Goal: Task Accomplishment & Management: Use online tool/utility

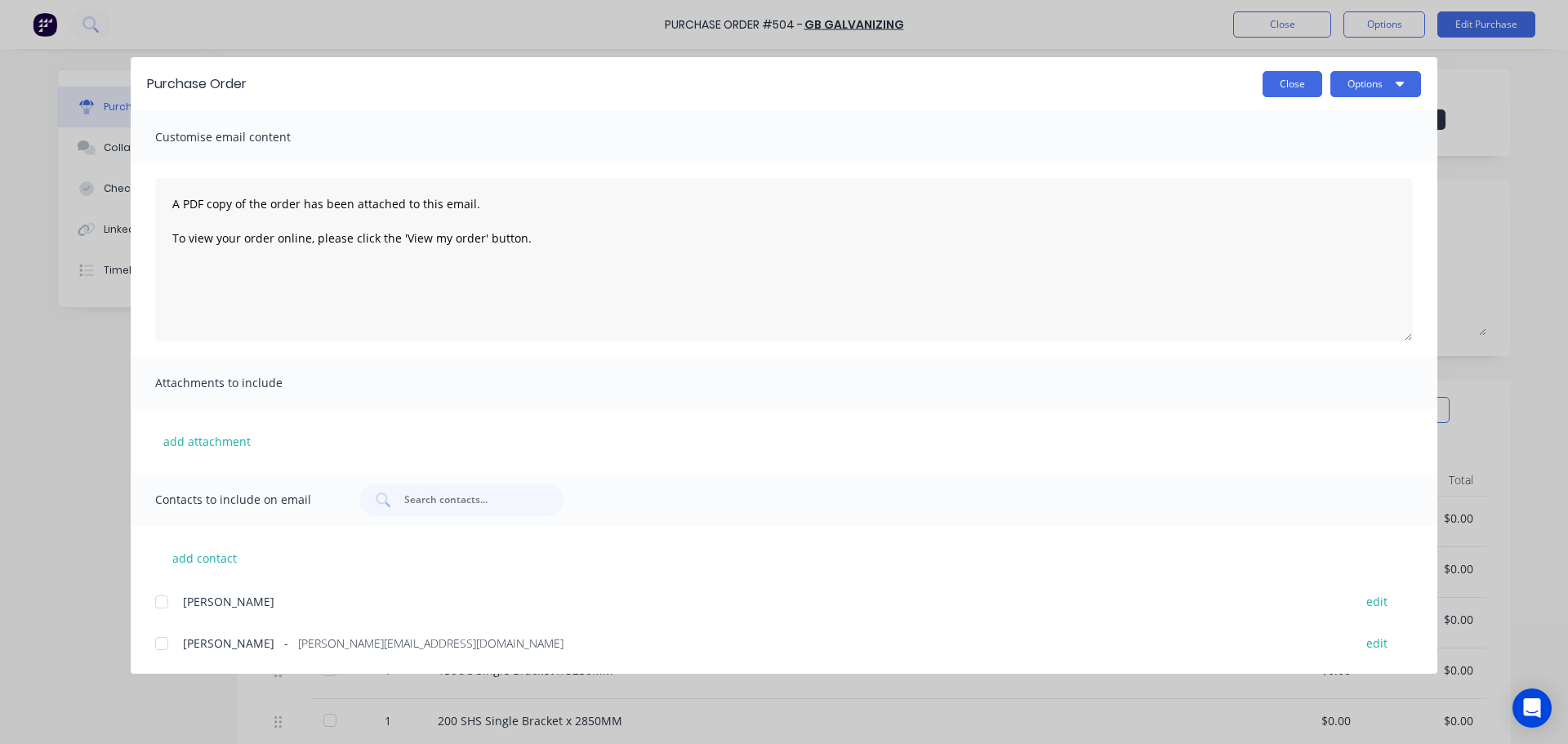
click at [1310, 96] on button "Close" at bounding box center [1293, 84] width 60 height 26
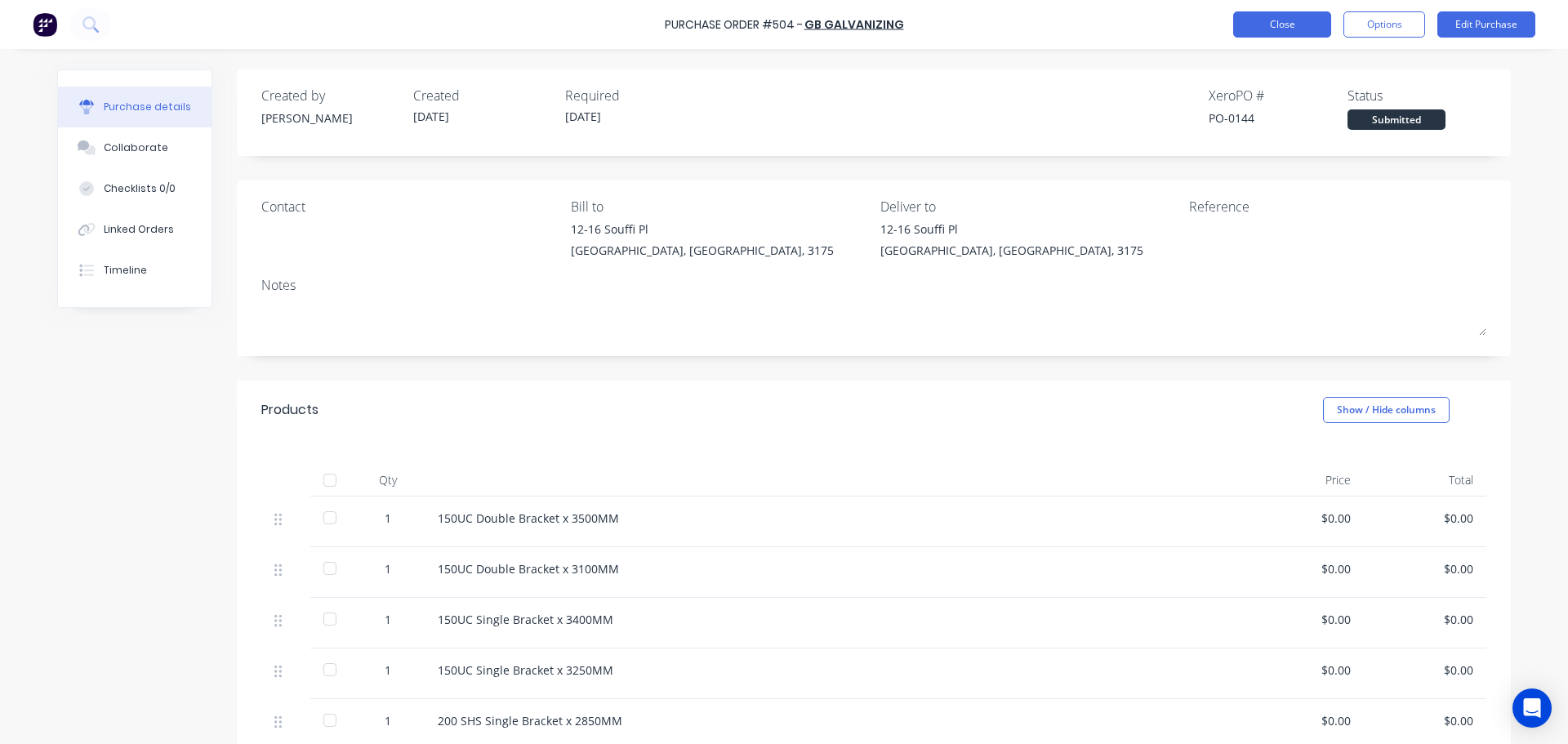
click at [1309, 20] on button "Close" at bounding box center [1282, 24] width 98 height 26
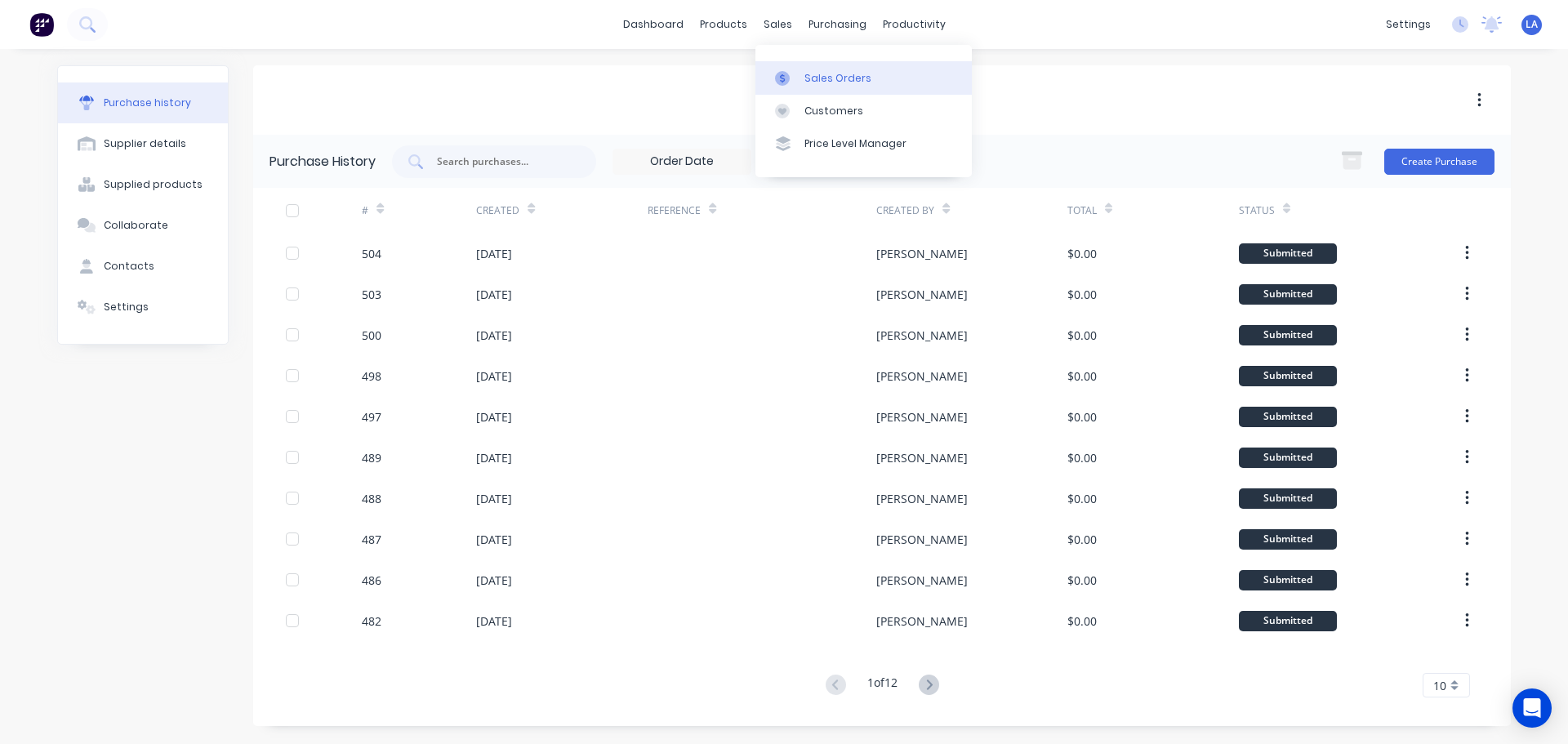
click at [798, 79] on div at bounding box center [787, 78] width 25 height 15
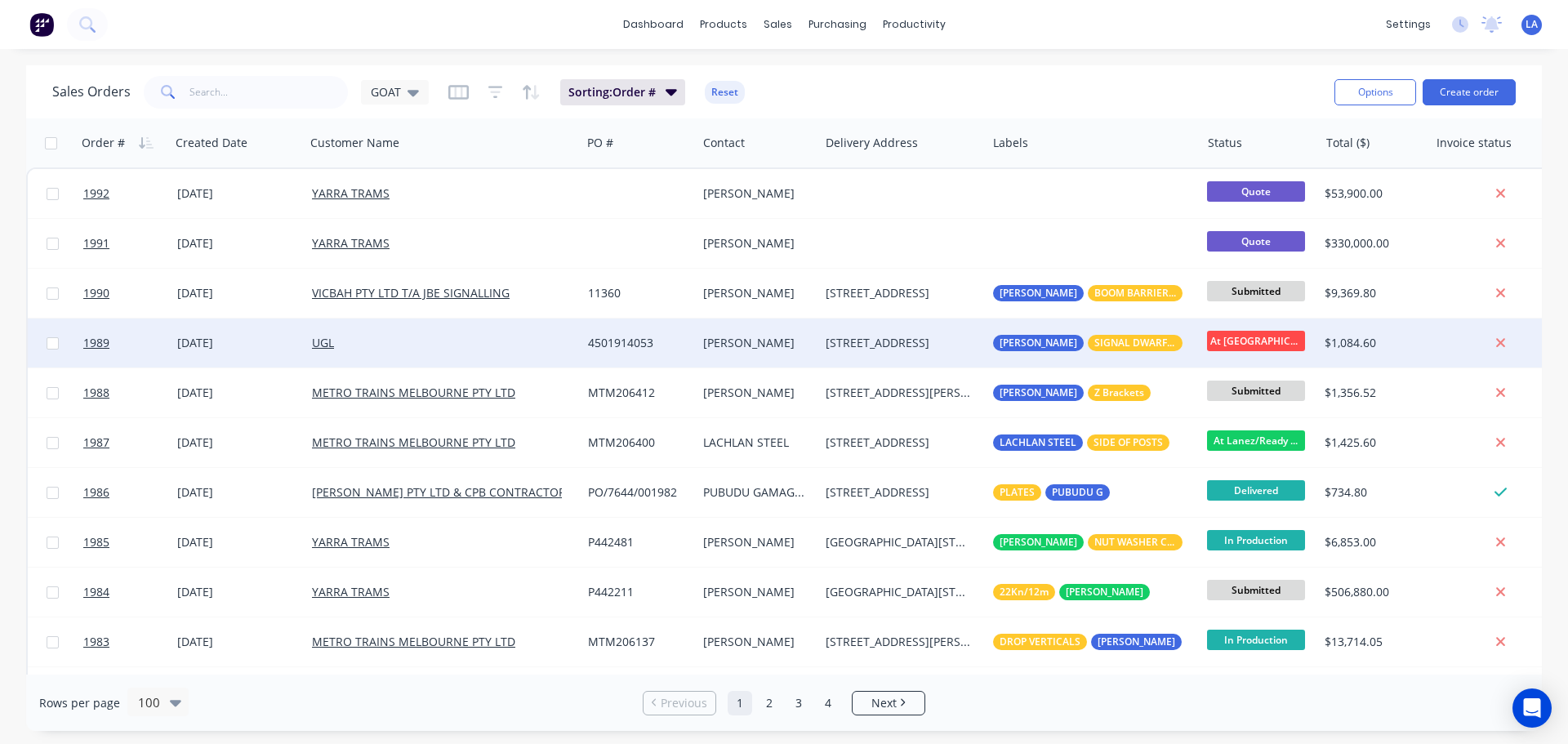
click at [346, 341] on div "UGL" at bounding box center [437, 343] width 250 height 16
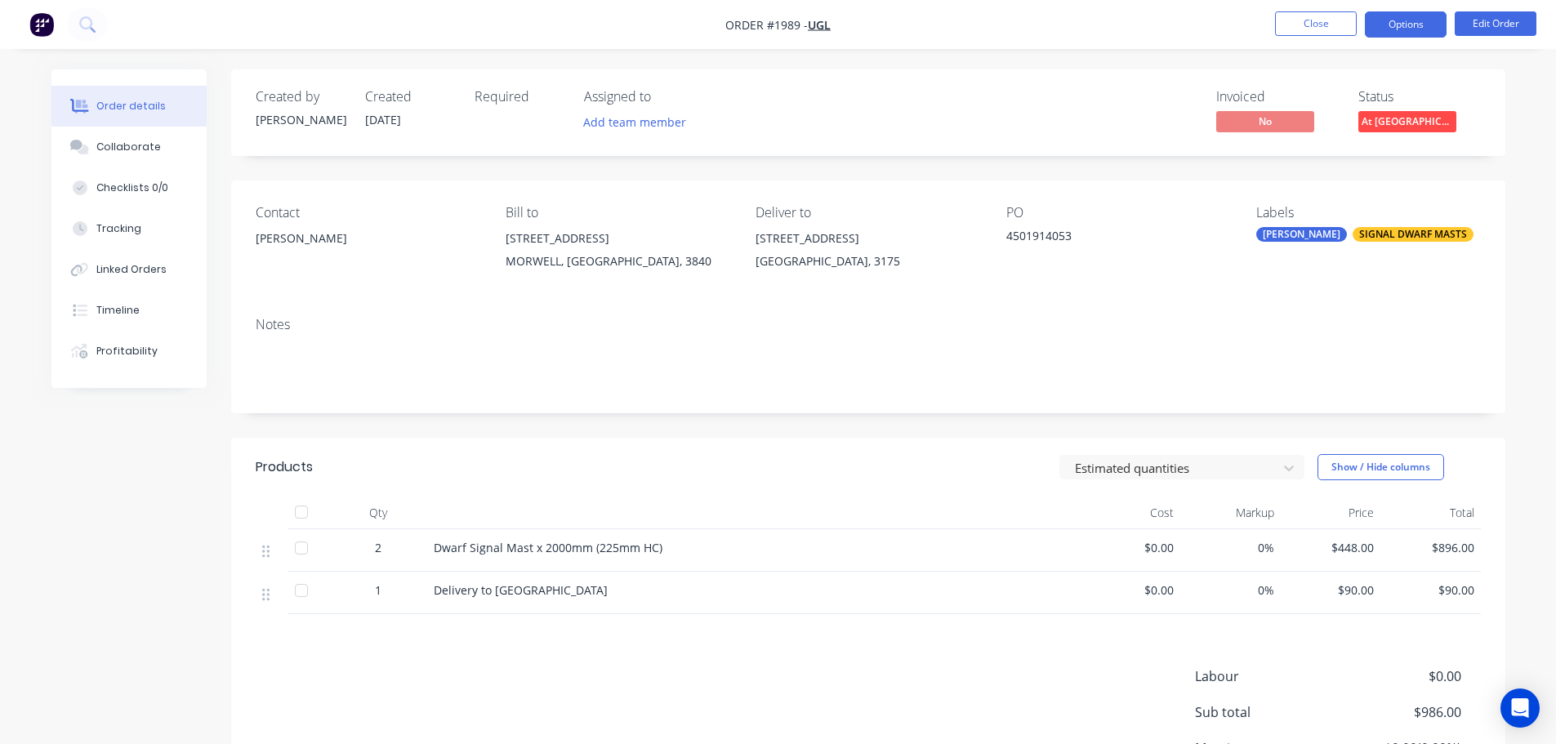
click at [1382, 33] on button "Options" at bounding box center [1406, 24] width 82 height 26
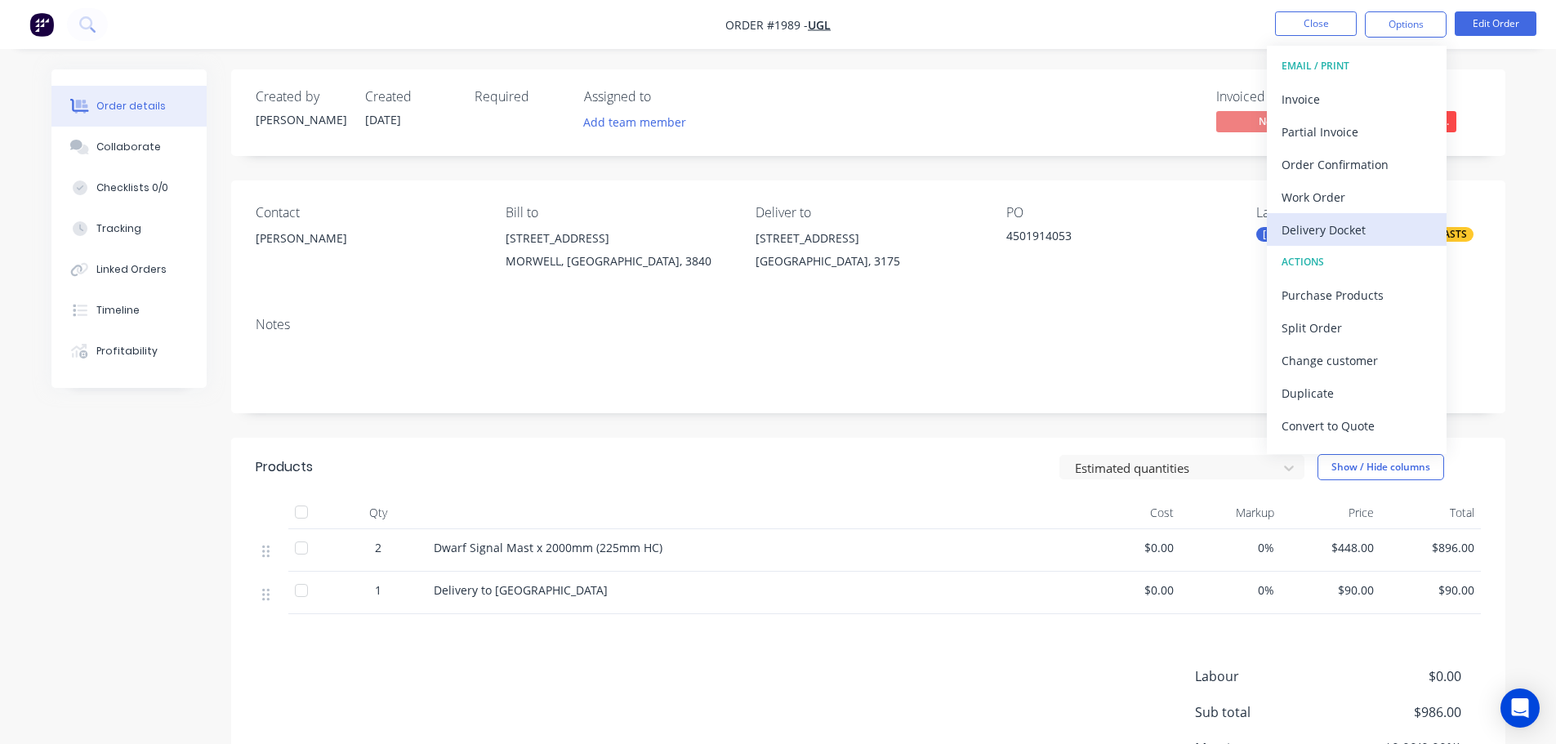
click at [1360, 224] on div "Delivery Docket" at bounding box center [1357, 230] width 150 height 24
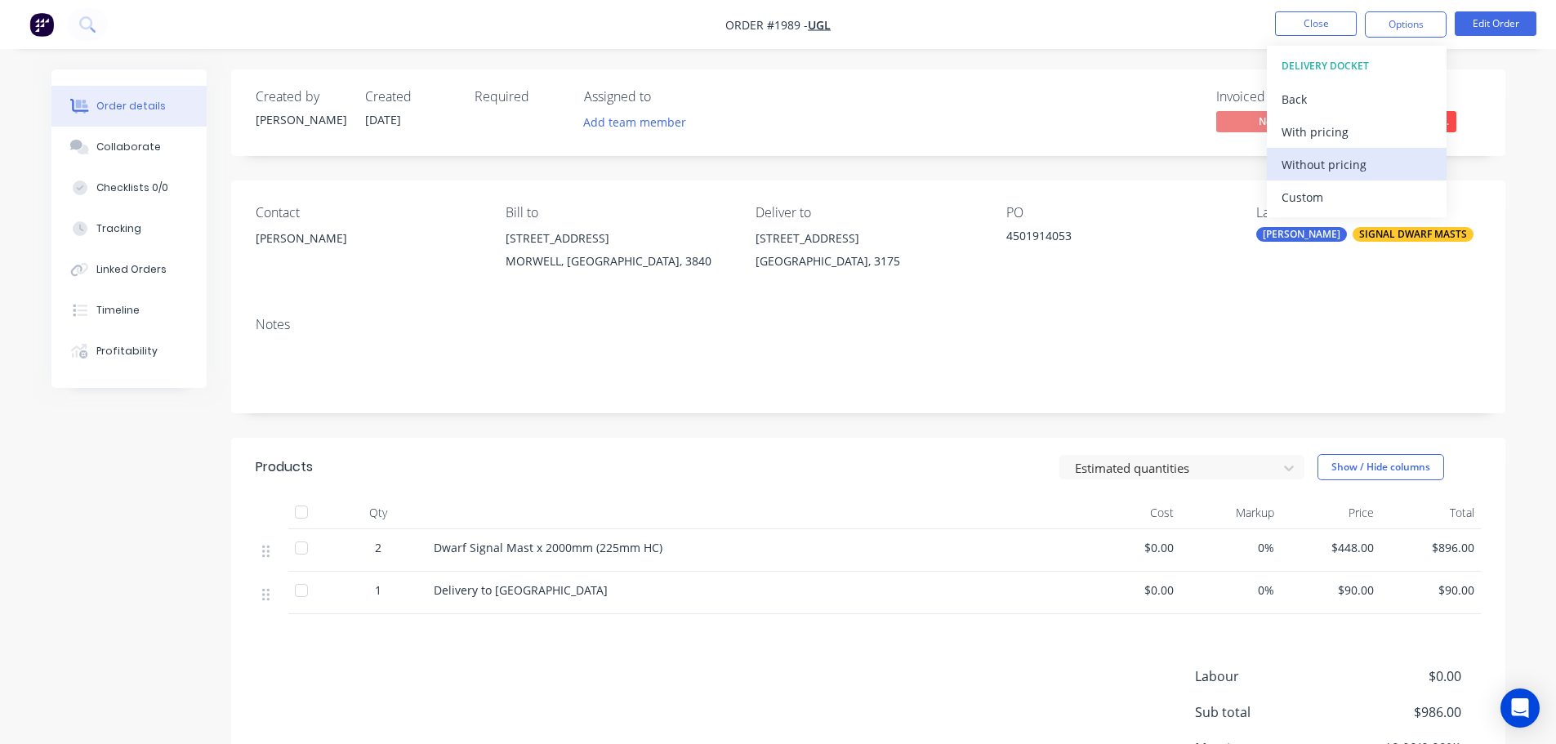
drag, startPoint x: 1361, startPoint y: 194, endPoint x: 1364, endPoint y: 170, distance: 23.9
click at [1364, 170] on div "DELIVERY DOCKET Back With pricing Without pricing Custom" at bounding box center [1357, 132] width 180 height 172
click at [1364, 170] on div "Without pricing" at bounding box center [1357, 165] width 150 height 24
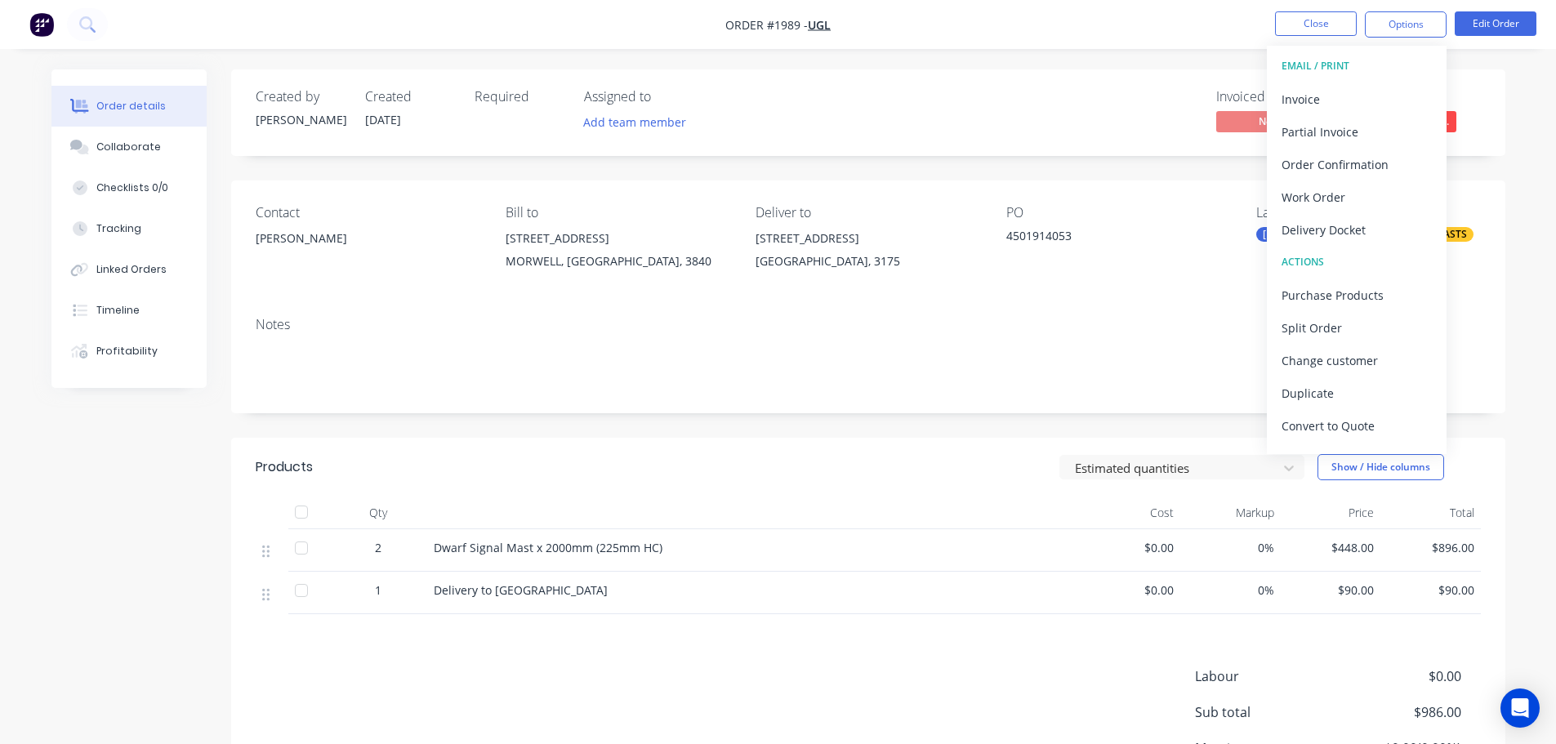
drag, startPoint x: 1105, startPoint y: 114, endPoint x: 1260, endPoint y: 23, distance: 179.0
click at [1105, 113] on div "Invoiced No Status At [GEOGRAPHIC_DATA]" at bounding box center [1114, 112] width 734 height 47
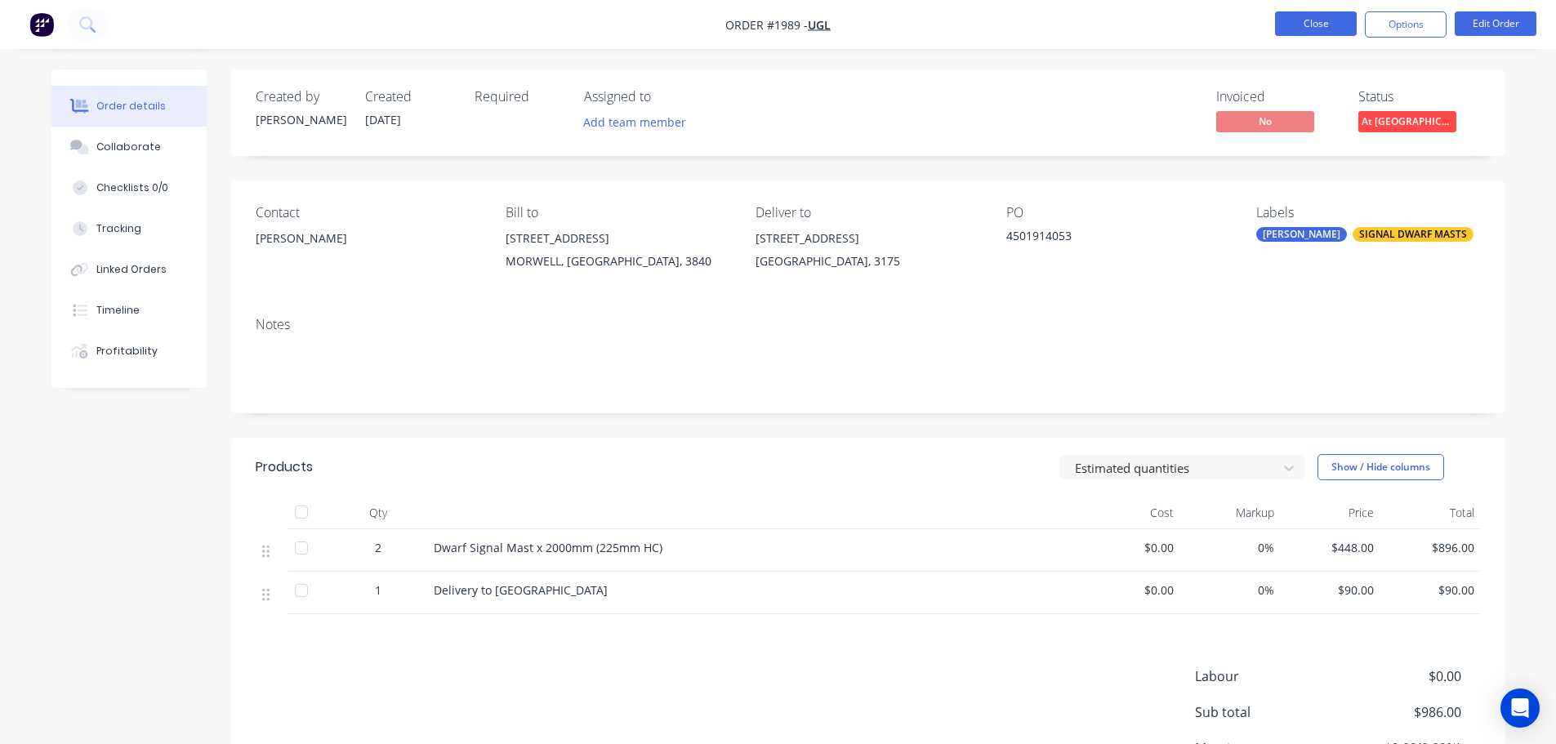
click at [1318, 25] on button "Close" at bounding box center [1316, 23] width 82 height 25
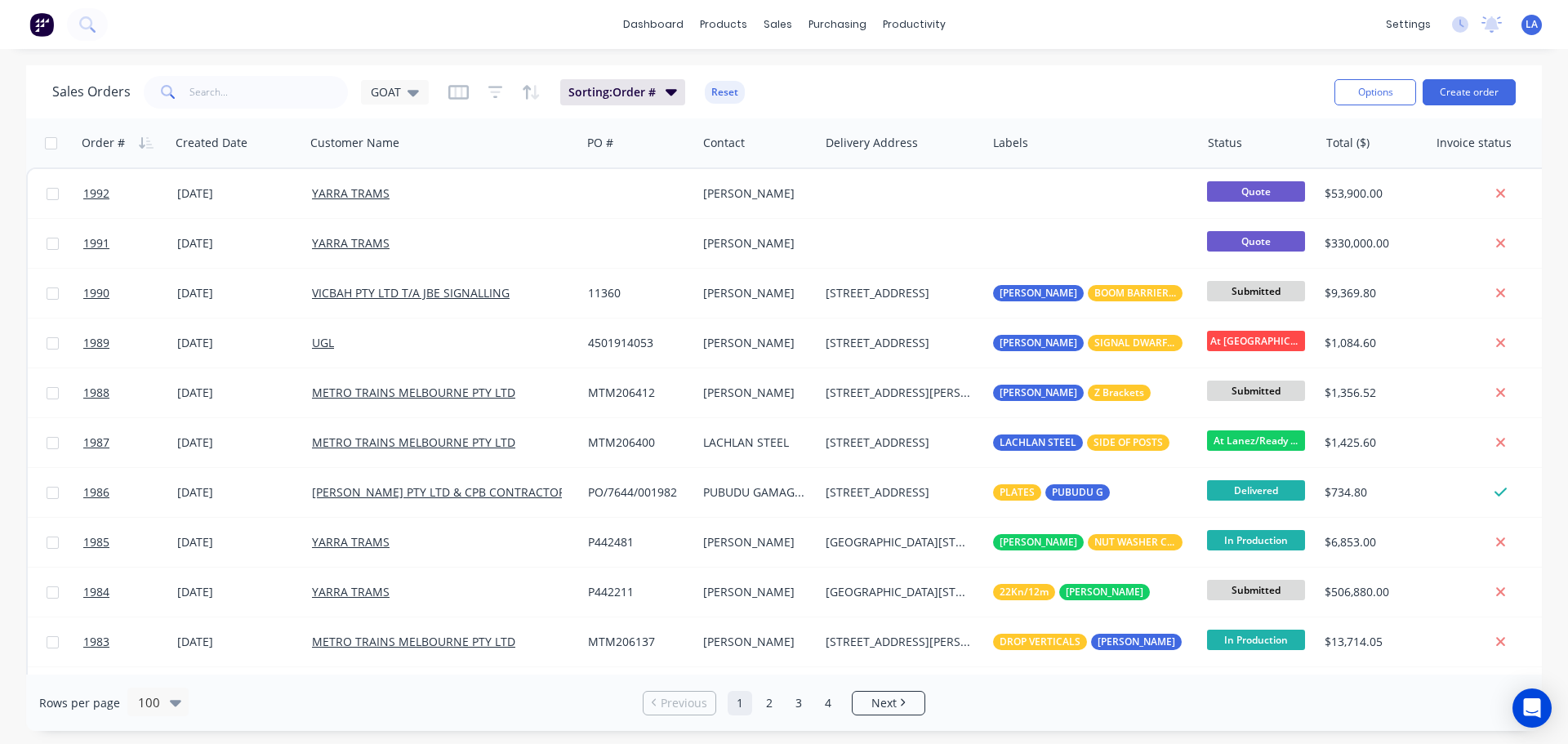
click at [1144, 48] on div "dashboard products sales purchasing productivity dashboard products Product Cat…" at bounding box center [784, 24] width 1568 height 49
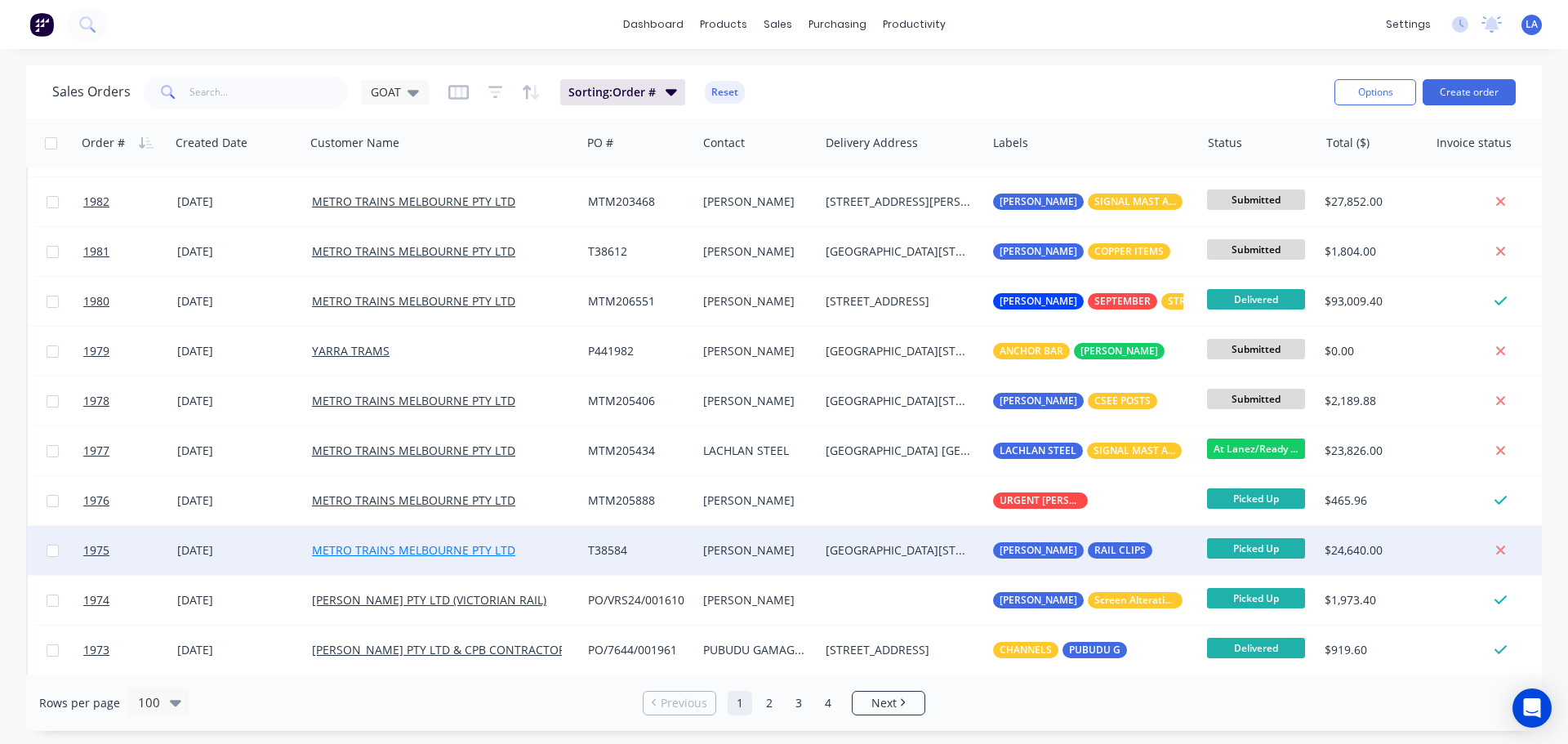
scroll to position [572, 0]
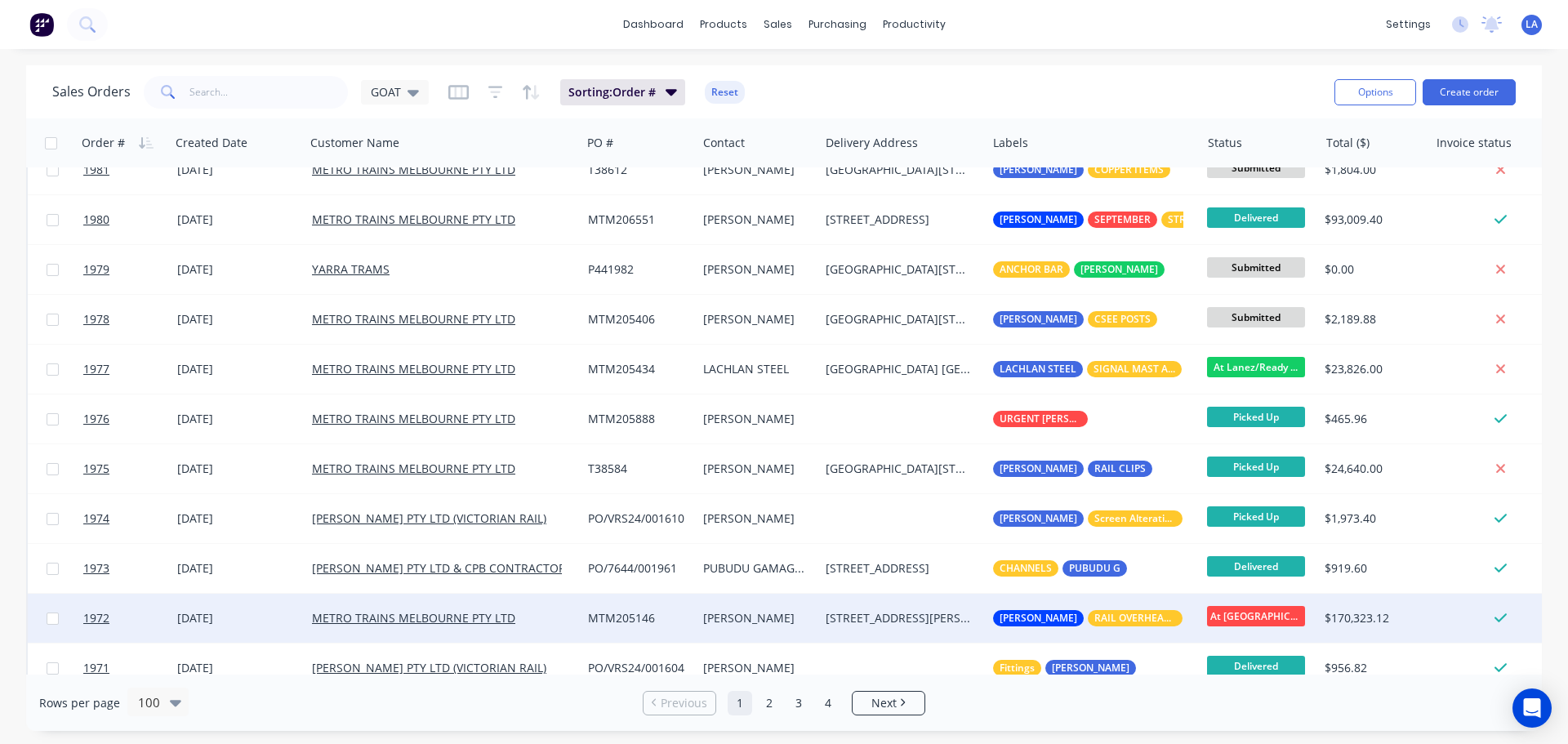
click at [291, 619] on div "[DATE]" at bounding box center [238, 618] width 122 height 16
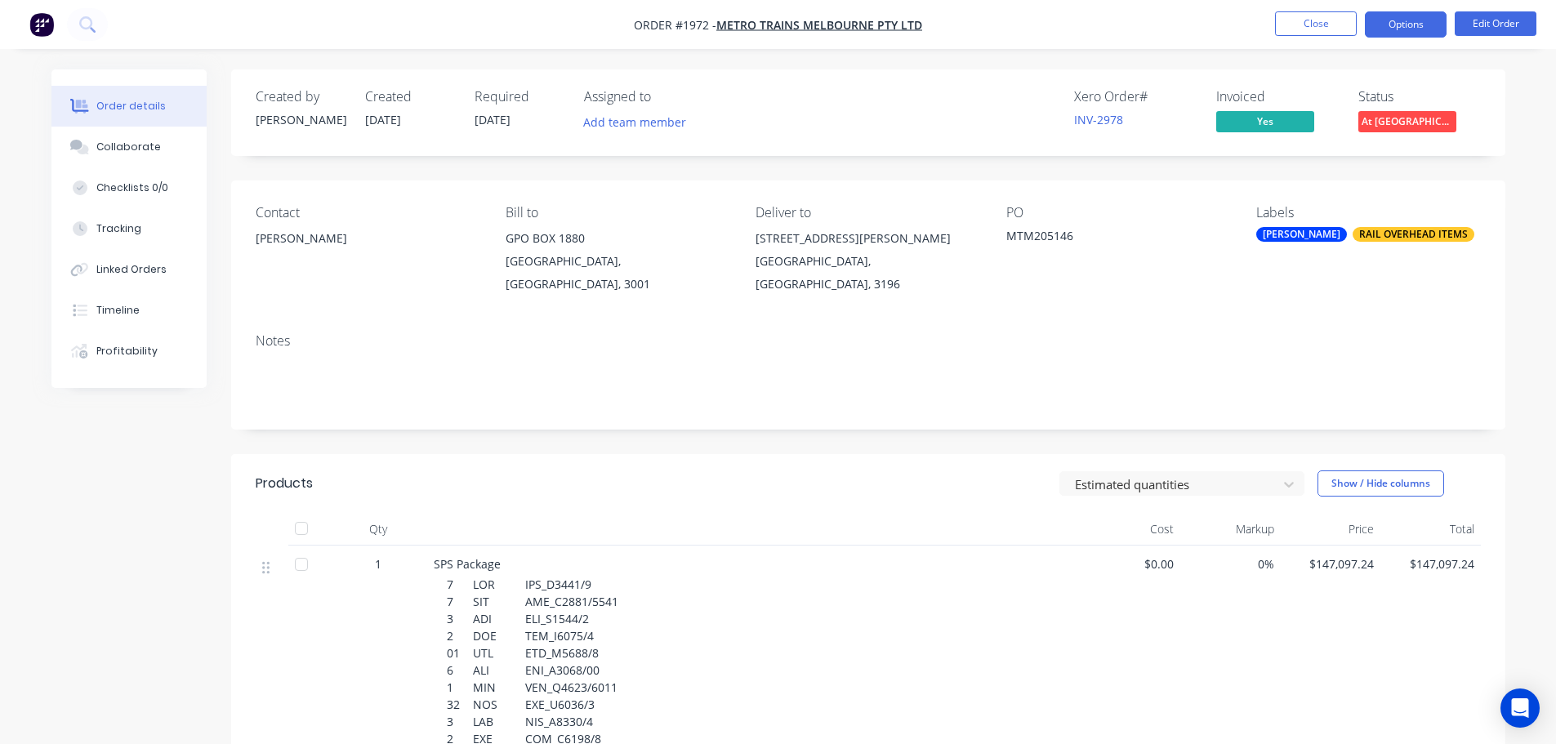
click at [1387, 31] on button "Options" at bounding box center [1406, 24] width 82 height 26
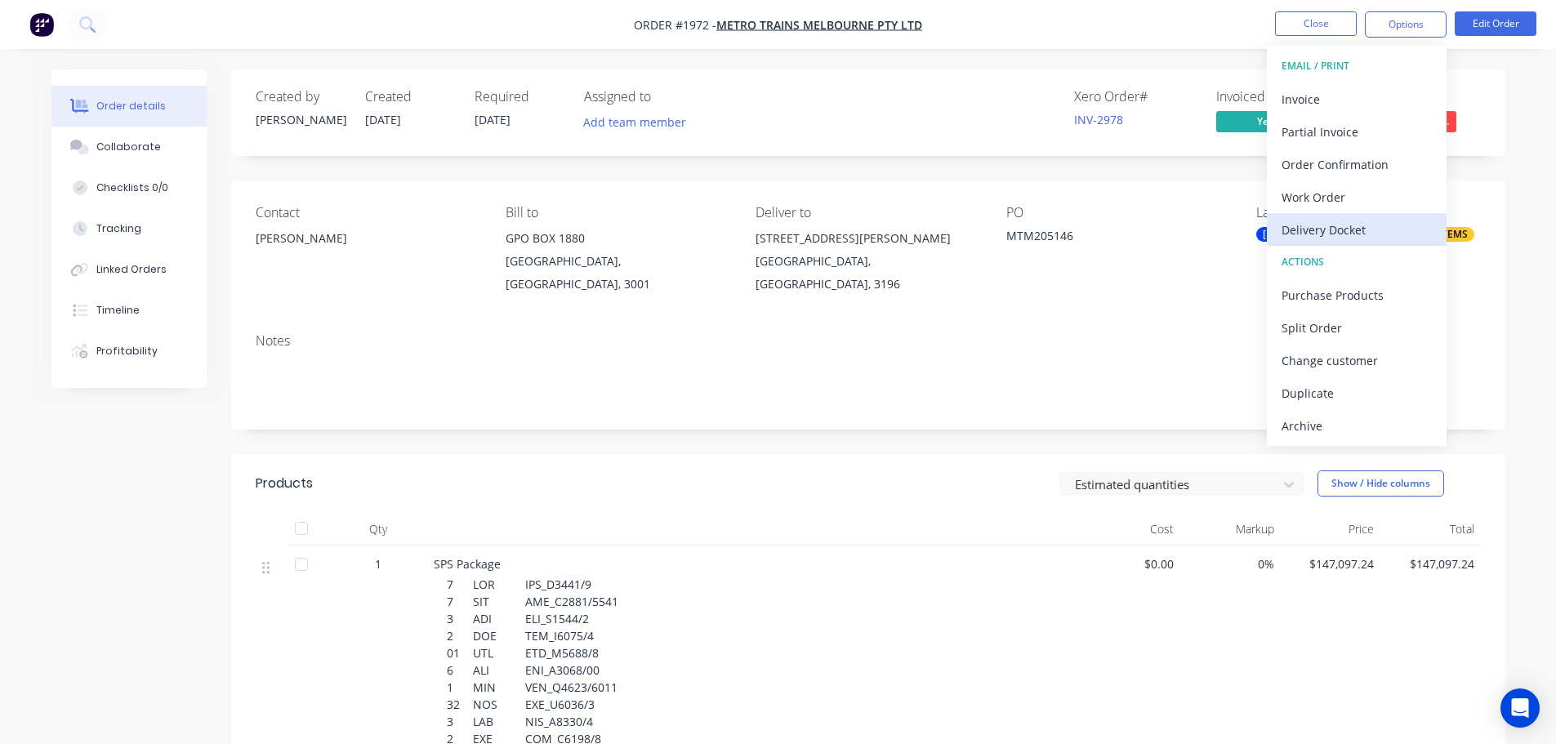
click at [1360, 223] on div "Delivery Docket" at bounding box center [1357, 230] width 150 height 24
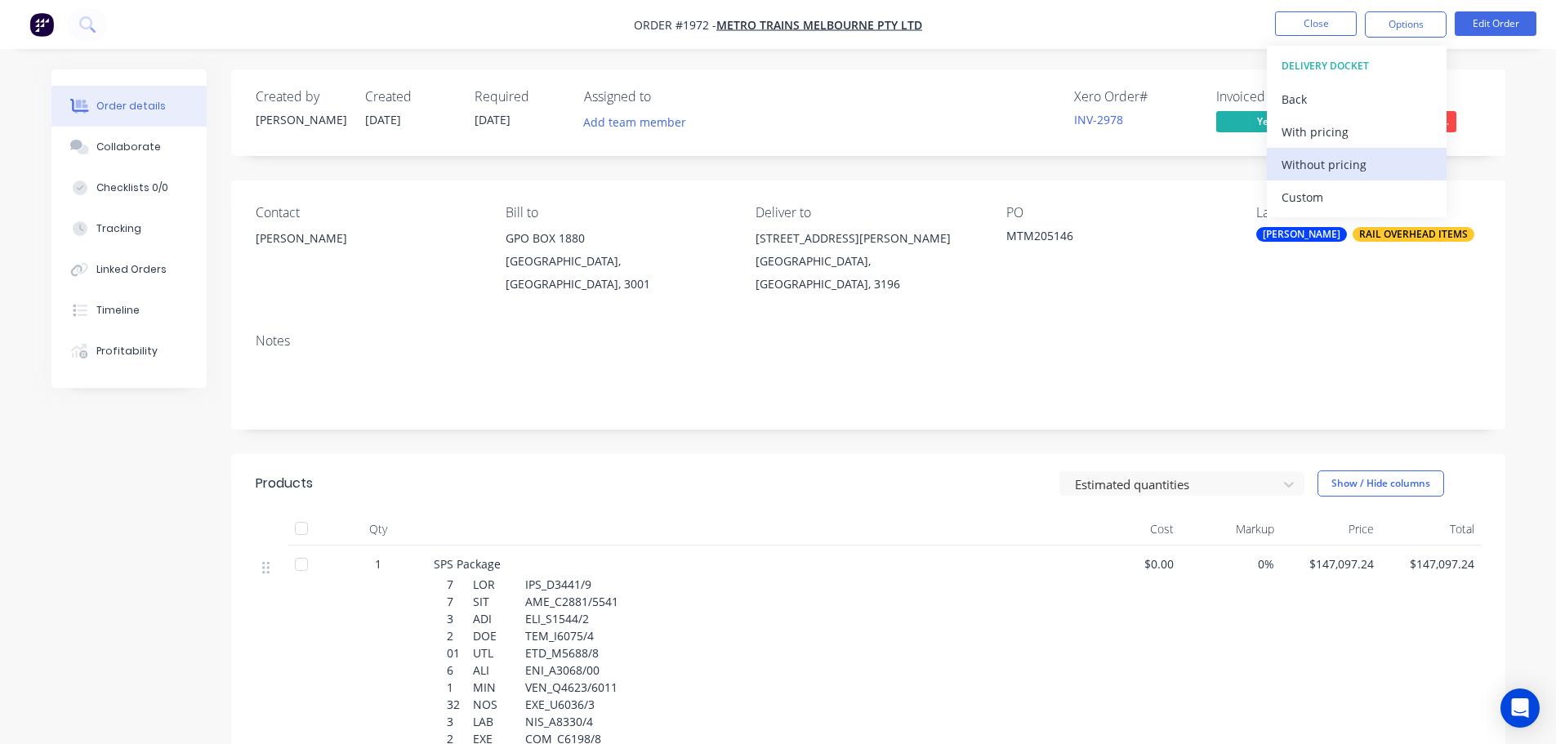
click at [1366, 169] on div "Without pricing" at bounding box center [1357, 165] width 150 height 24
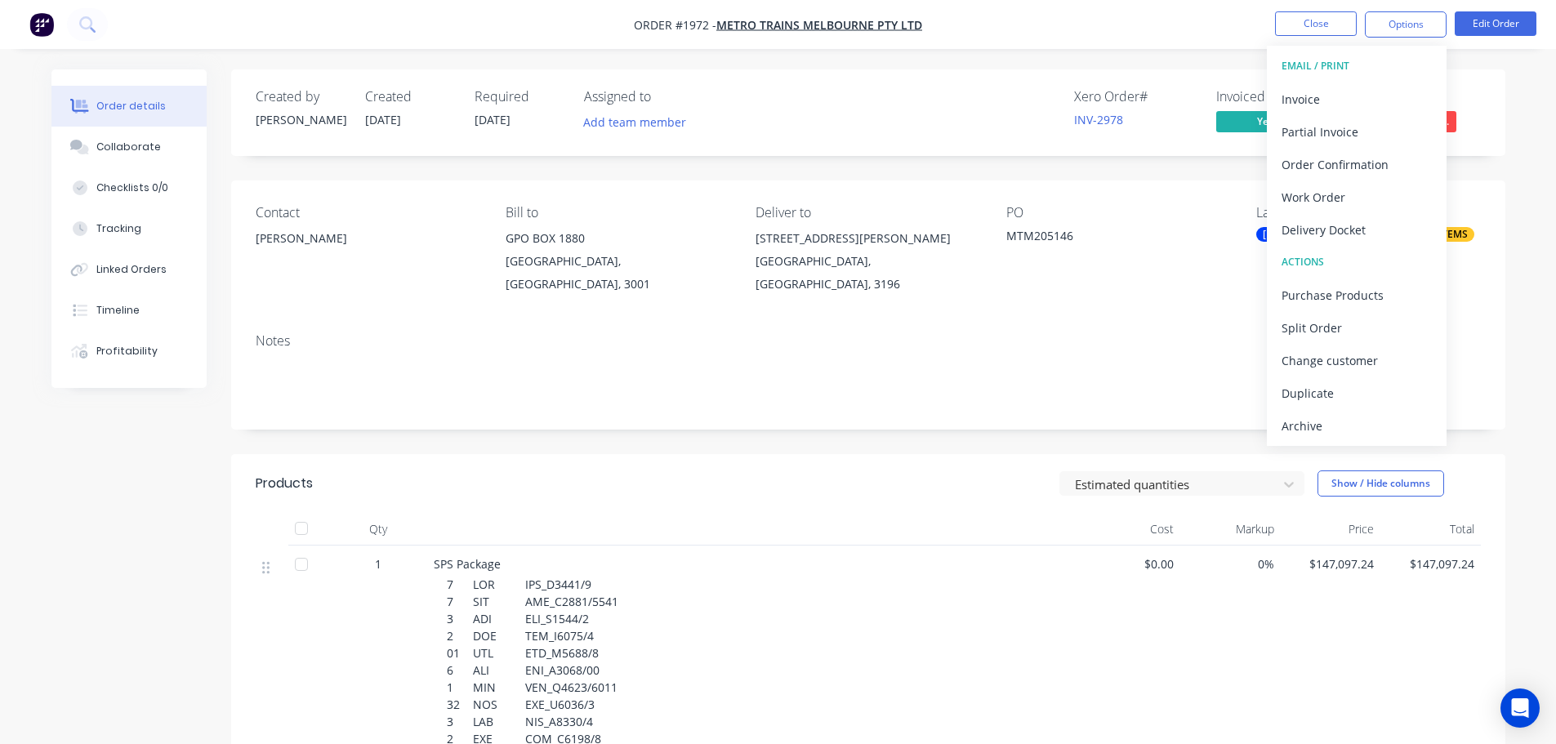
drag, startPoint x: 952, startPoint y: 71, endPoint x: 1206, endPoint y: 42, distance: 254.9
click at [954, 70] on div "Created by [PERSON_NAME] Created [DATE] Required [DATE] Assigned to Add team me…" at bounding box center [868, 112] width 1274 height 87
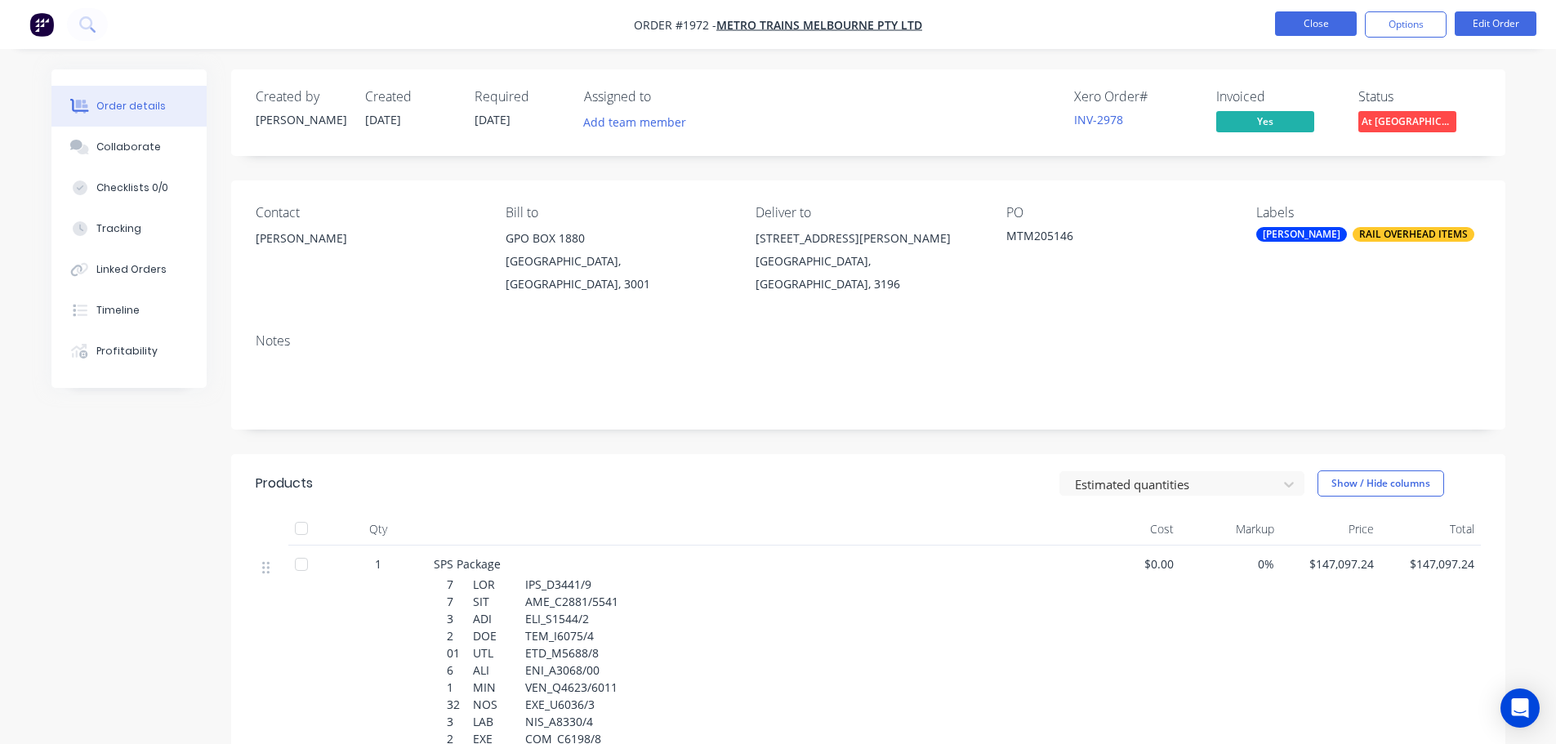
click at [1295, 29] on button "Close" at bounding box center [1316, 23] width 82 height 25
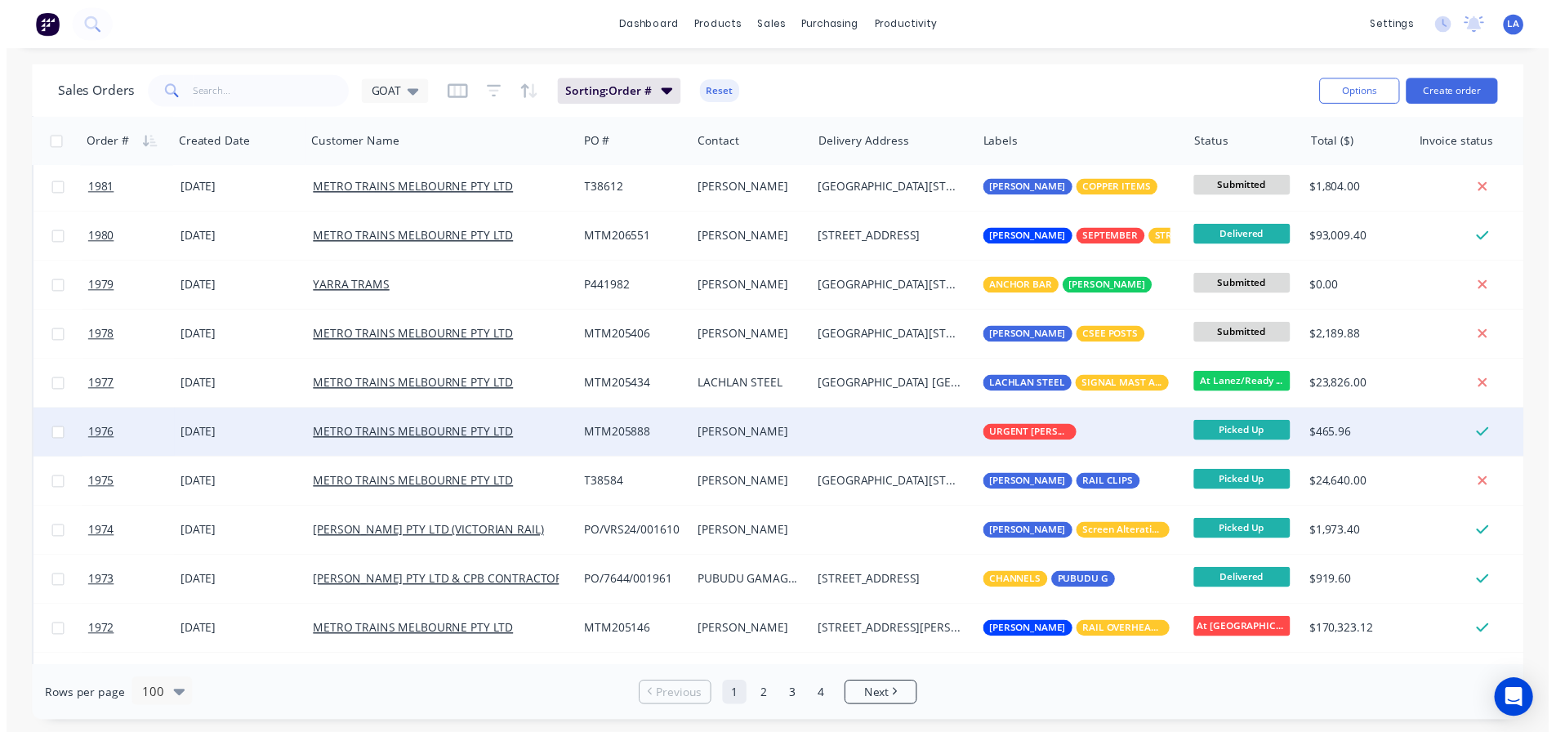
scroll to position [572, 0]
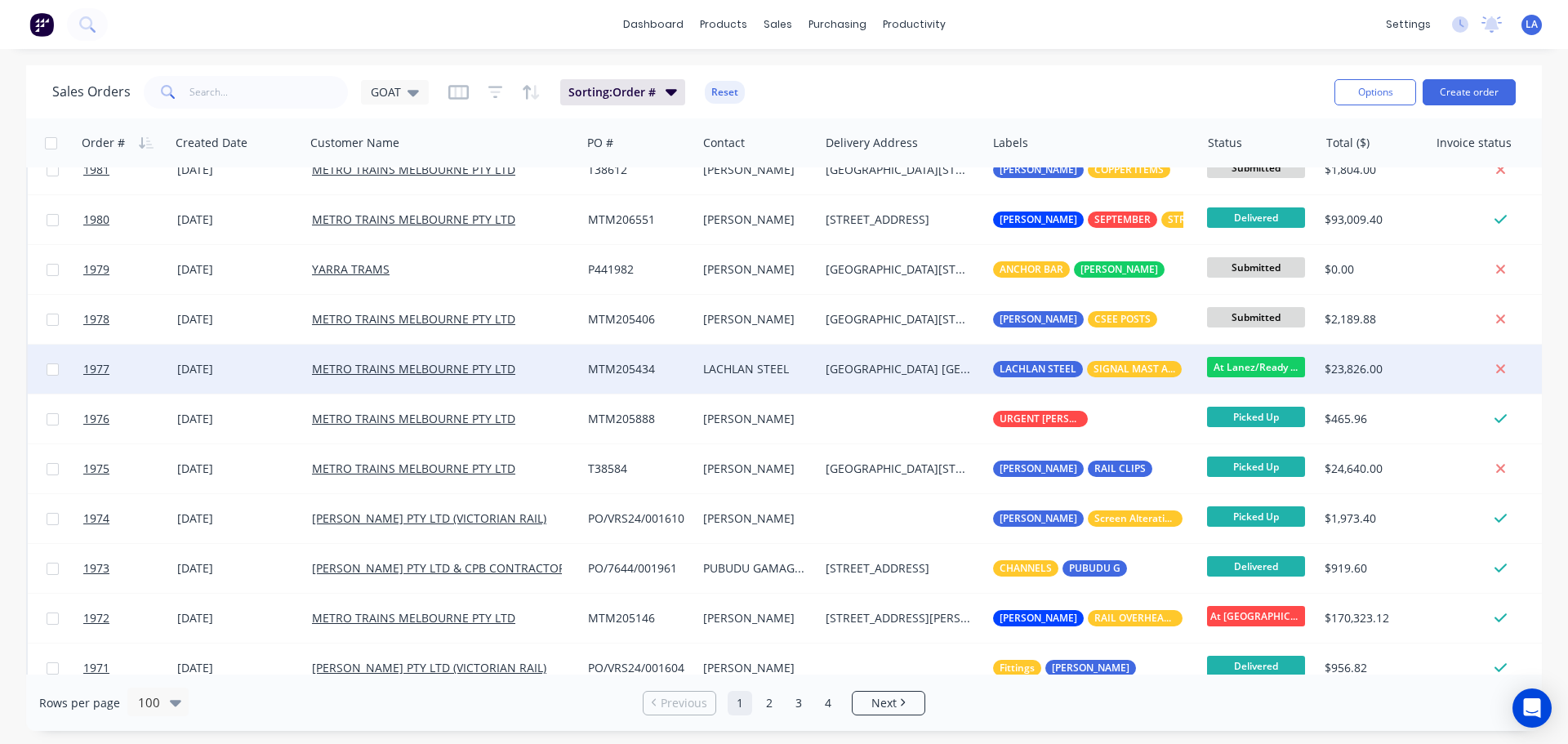
click at [279, 369] on div "[DATE]" at bounding box center [238, 369] width 122 height 16
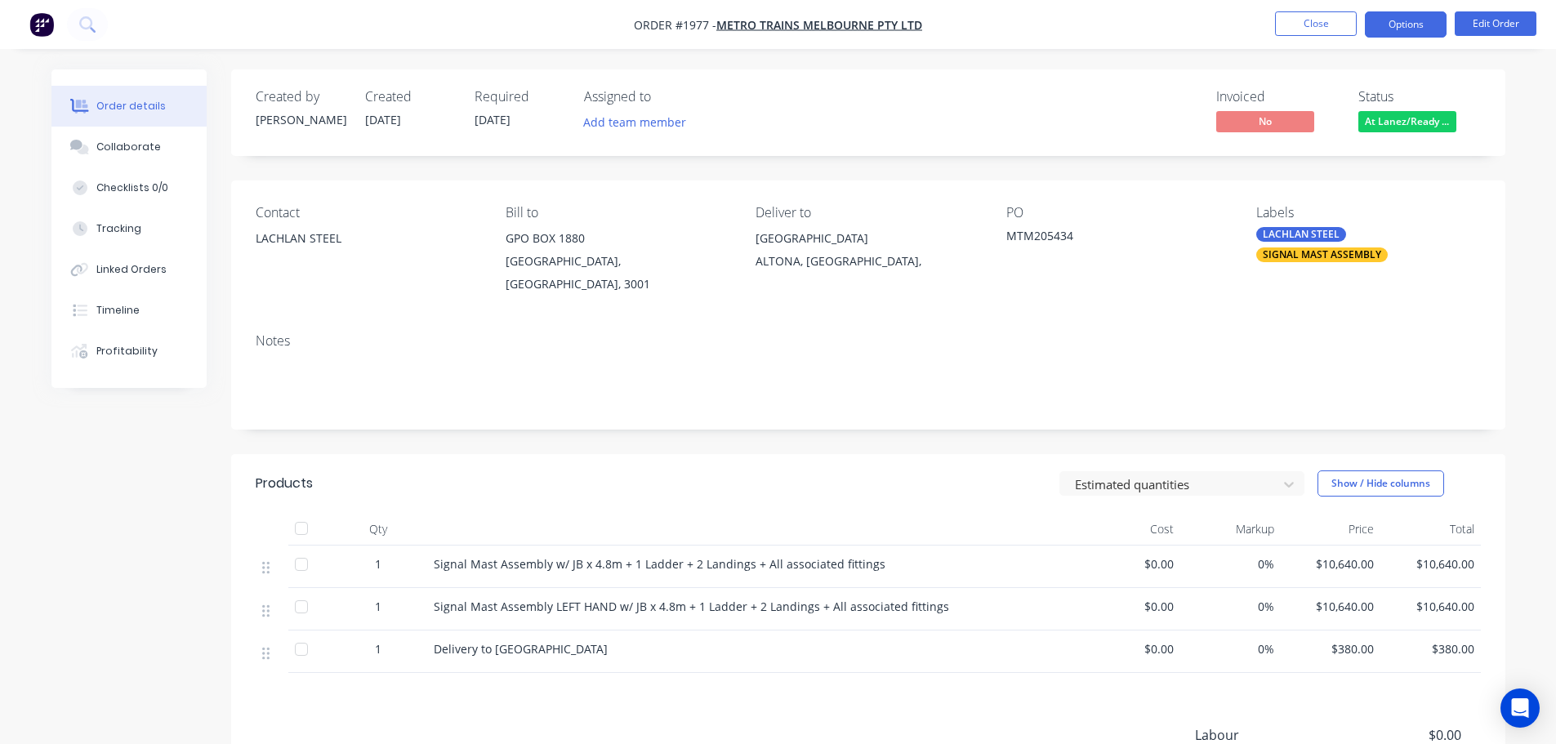
click at [1393, 34] on button "Options" at bounding box center [1406, 24] width 82 height 26
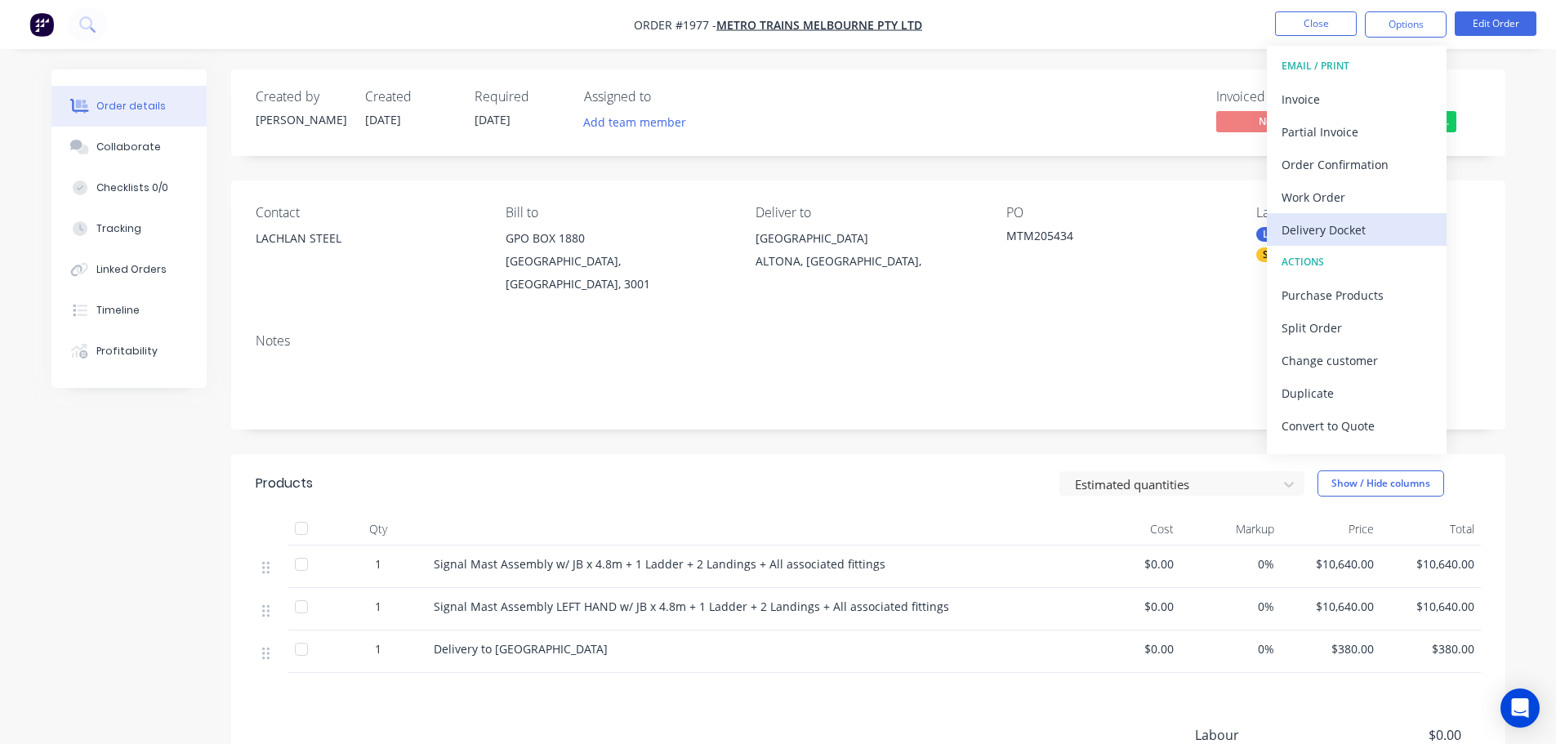
click at [1372, 225] on div "Delivery Docket" at bounding box center [1357, 230] width 150 height 24
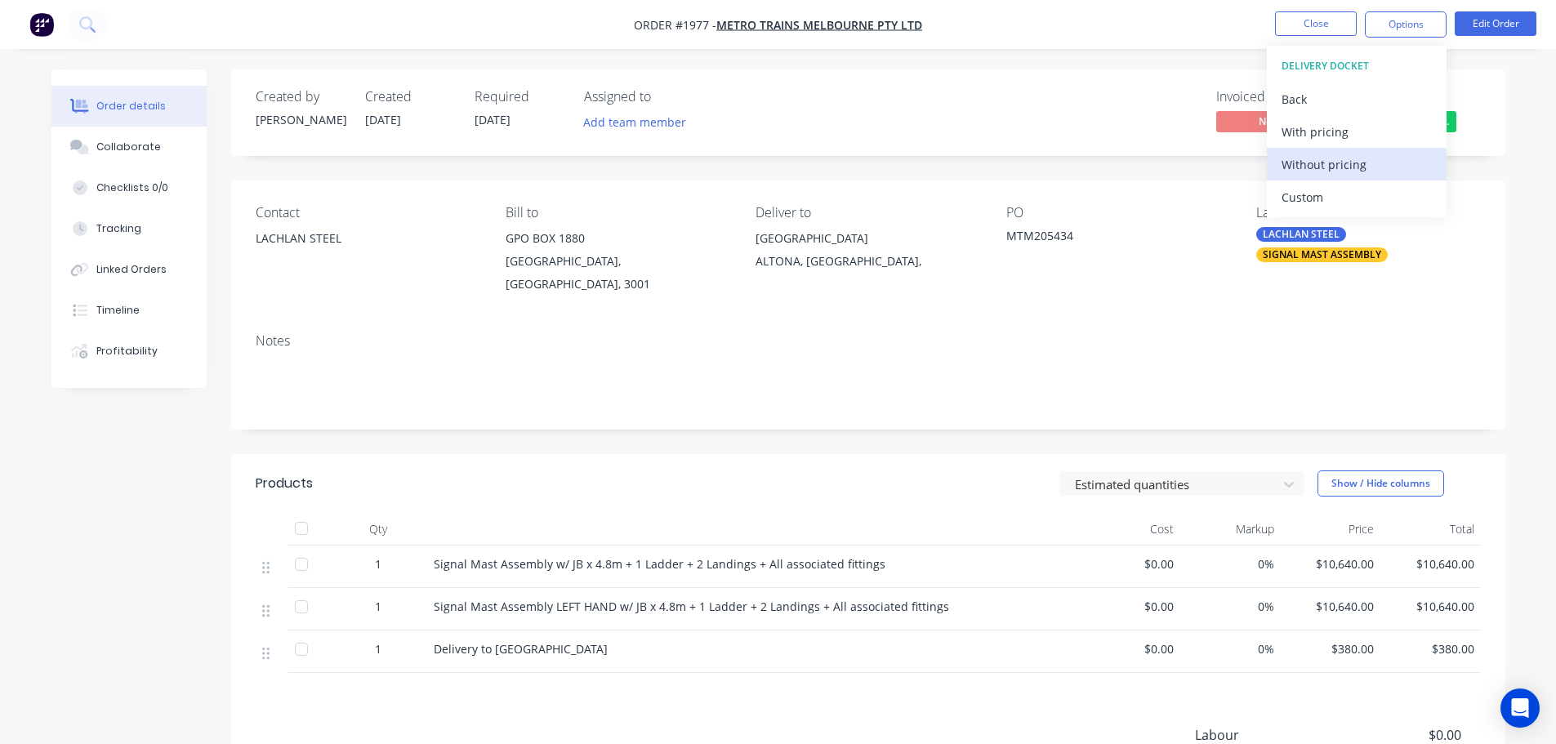
click at [1367, 170] on div "Without pricing" at bounding box center [1357, 165] width 150 height 24
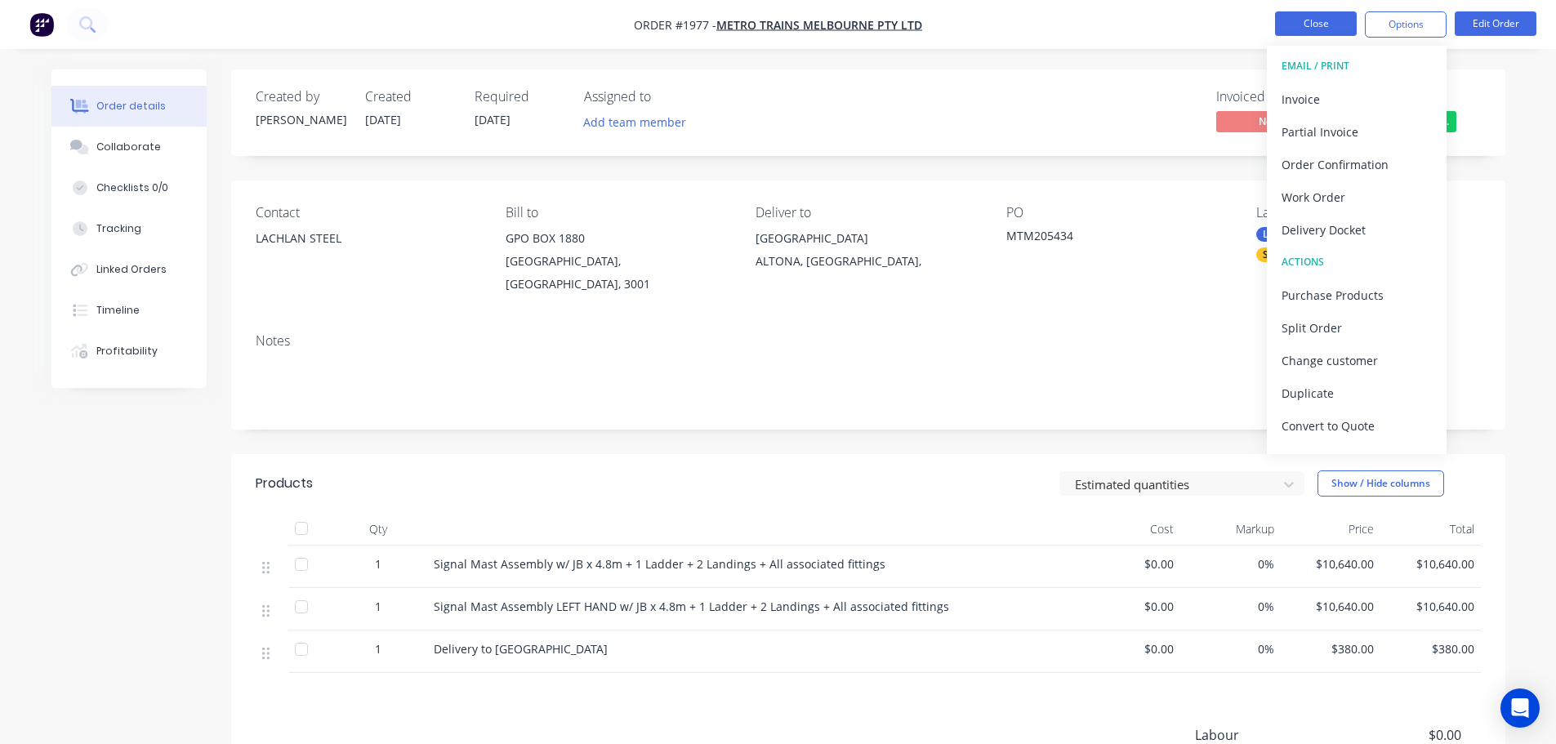
click at [1309, 25] on button "Close" at bounding box center [1316, 23] width 82 height 25
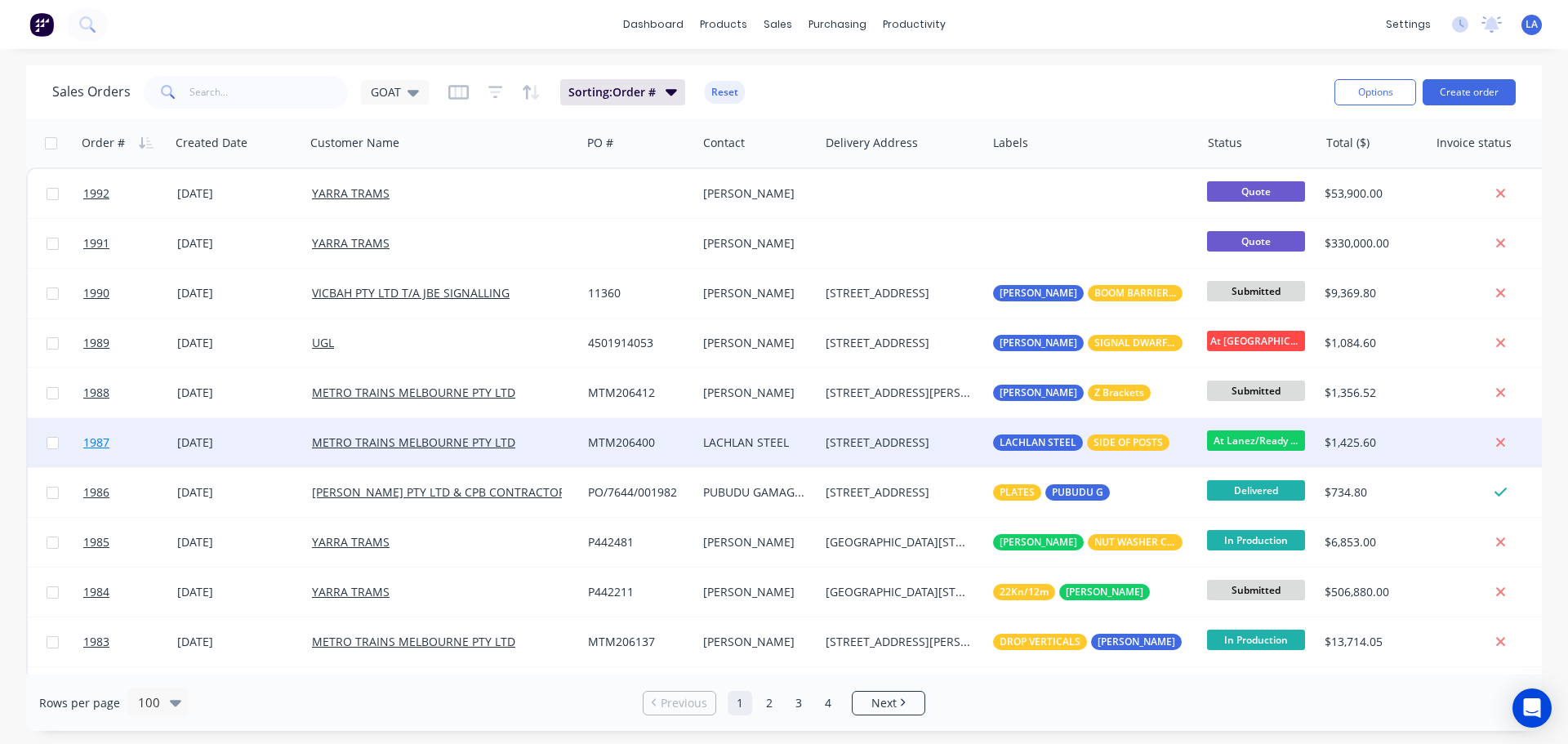
click at [172, 437] on link "1987" at bounding box center [130, 442] width 94 height 49
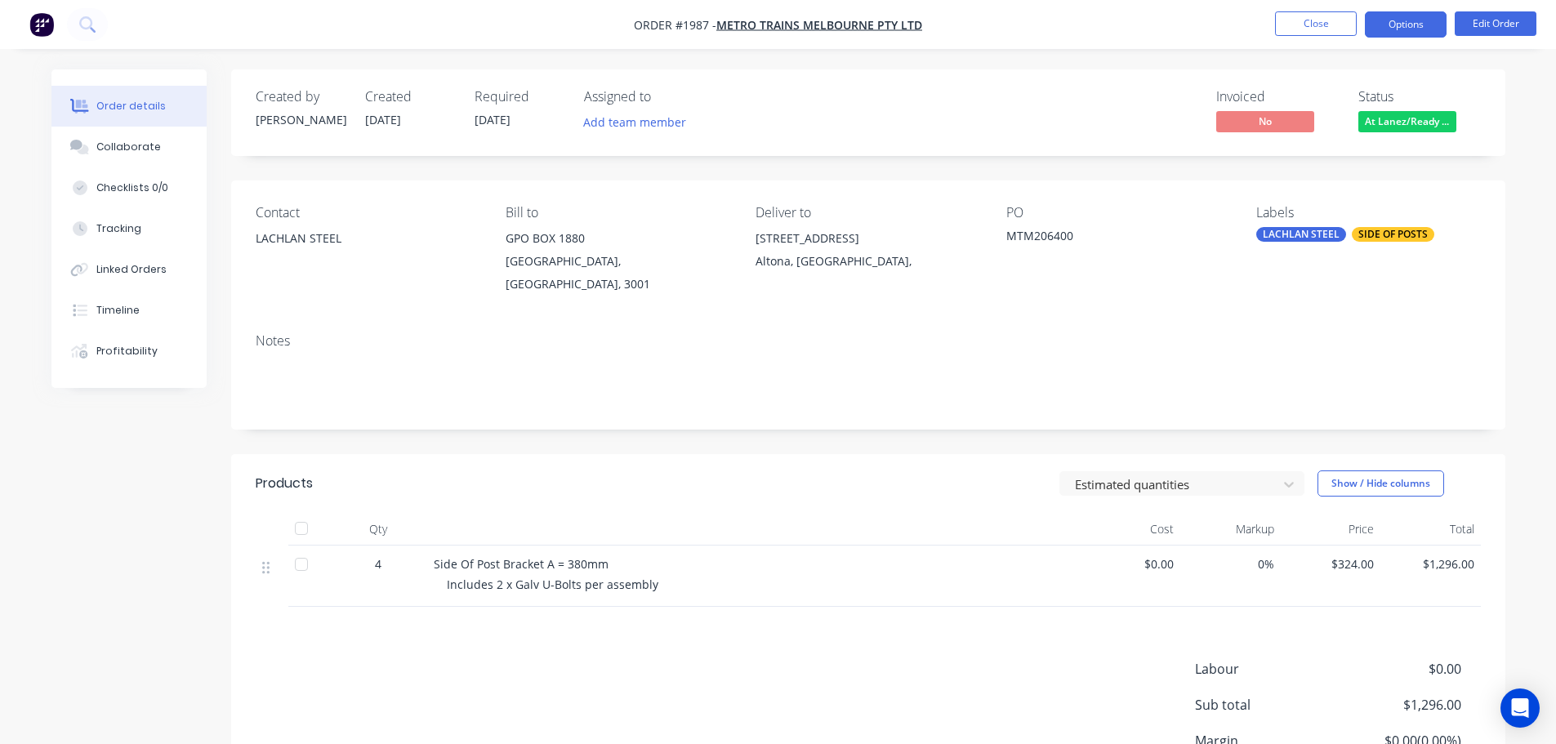
click at [1417, 24] on button "Options" at bounding box center [1406, 24] width 82 height 26
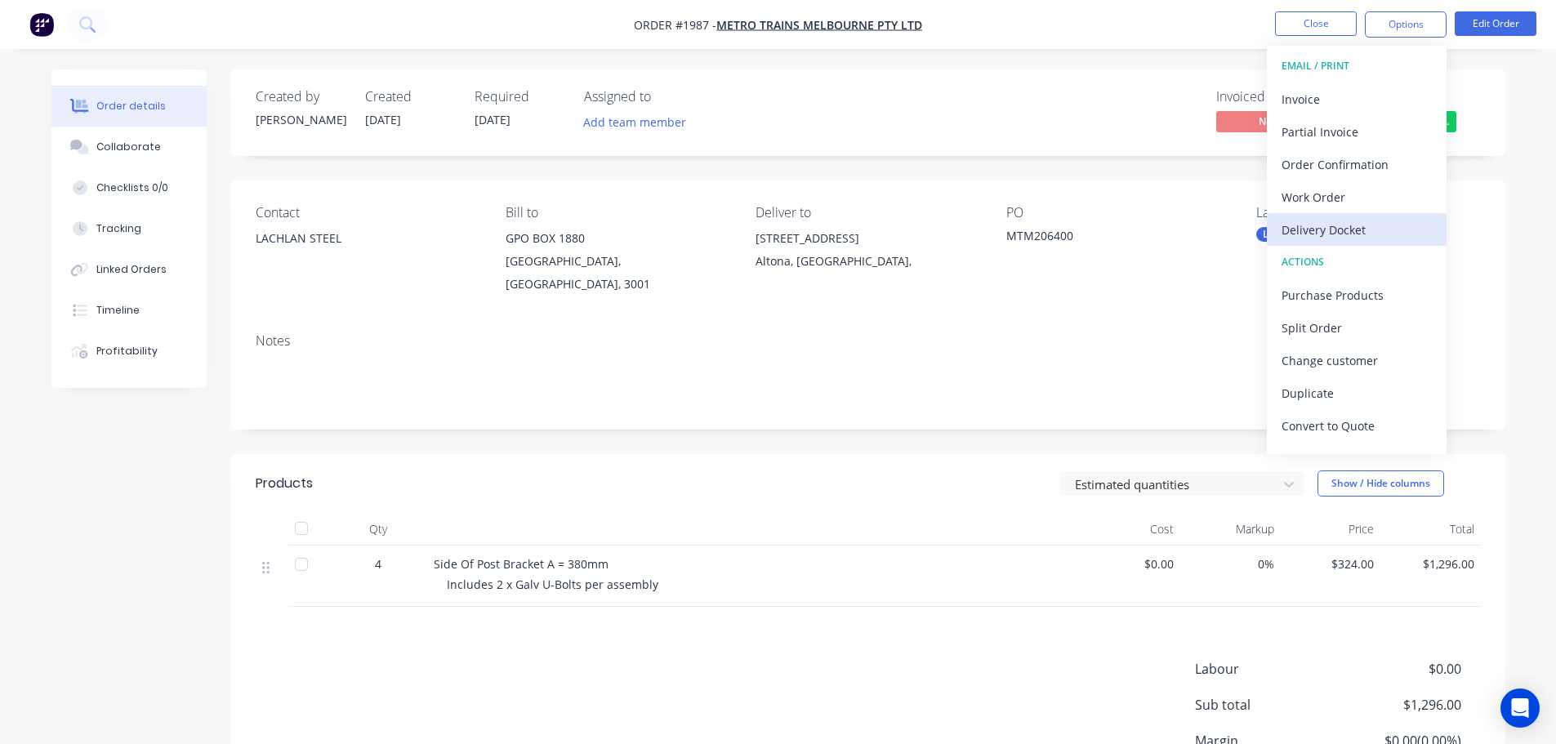
click at [1356, 225] on div "Delivery Docket" at bounding box center [1357, 230] width 150 height 24
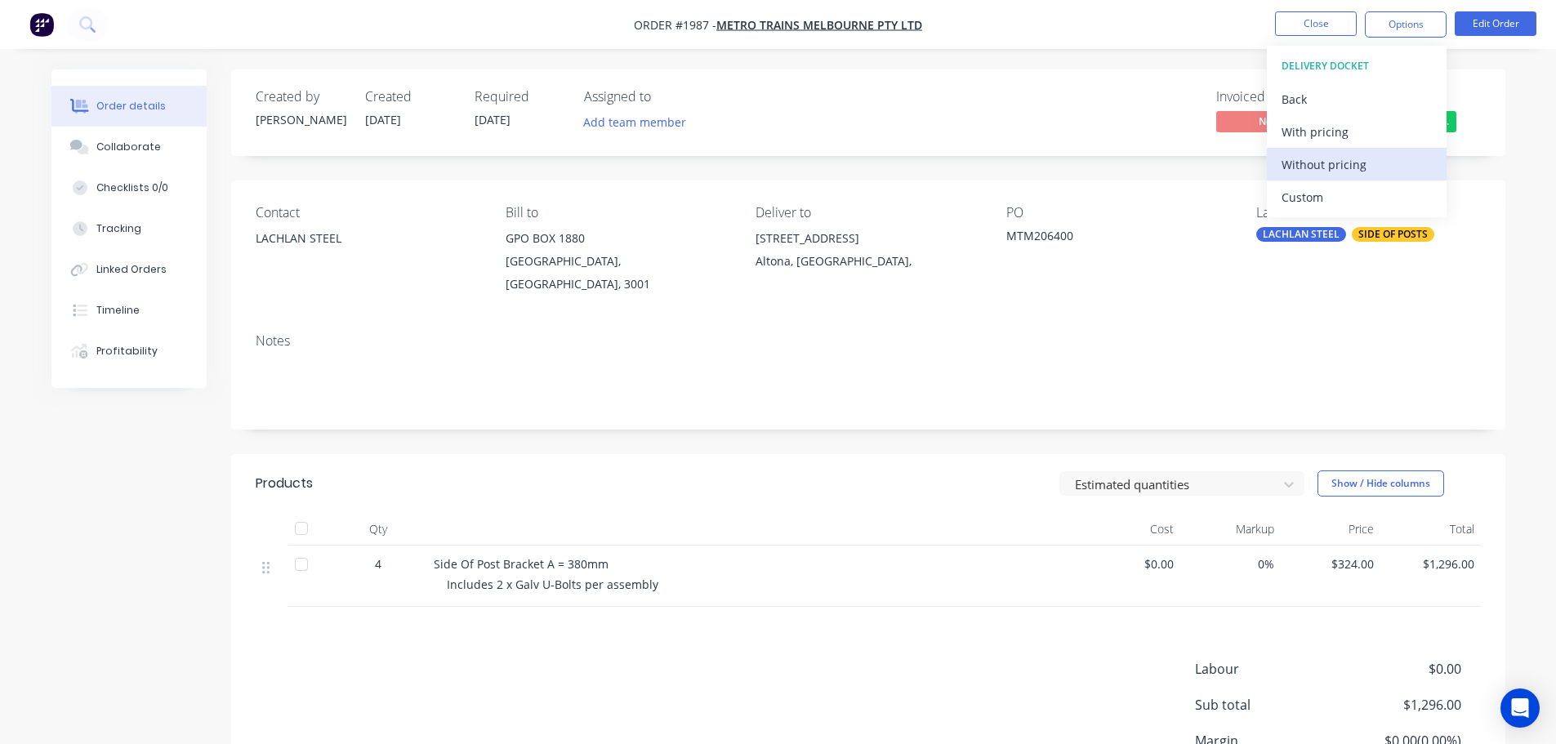
click at [1360, 167] on div "Without pricing" at bounding box center [1357, 165] width 150 height 24
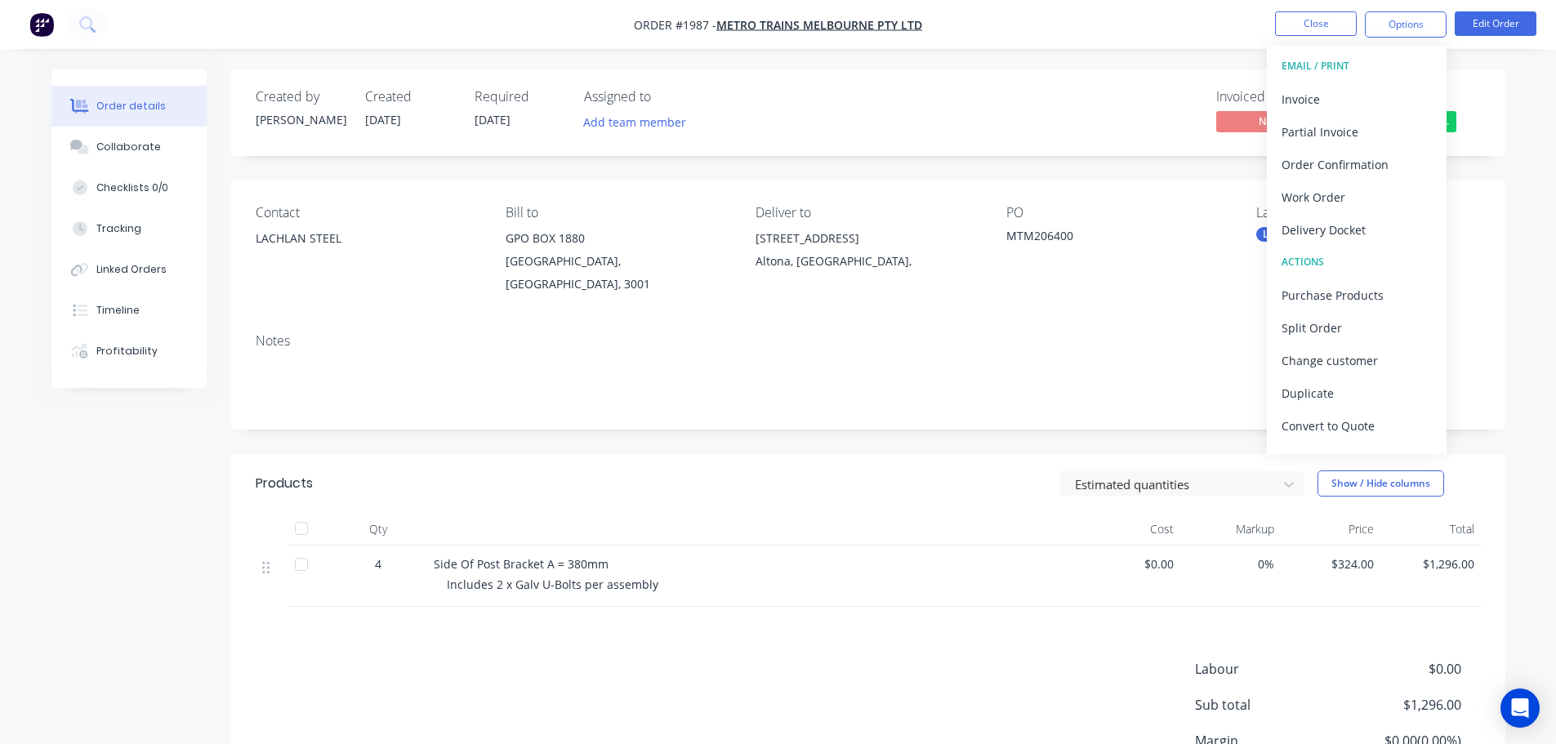
click at [1047, 41] on nav "Order #1987 - METRO TRAINS MELBOURNE PTY LTD Close Options EMAIL / PRINT Invoic…" at bounding box center [778, 24] width 1556 height 49
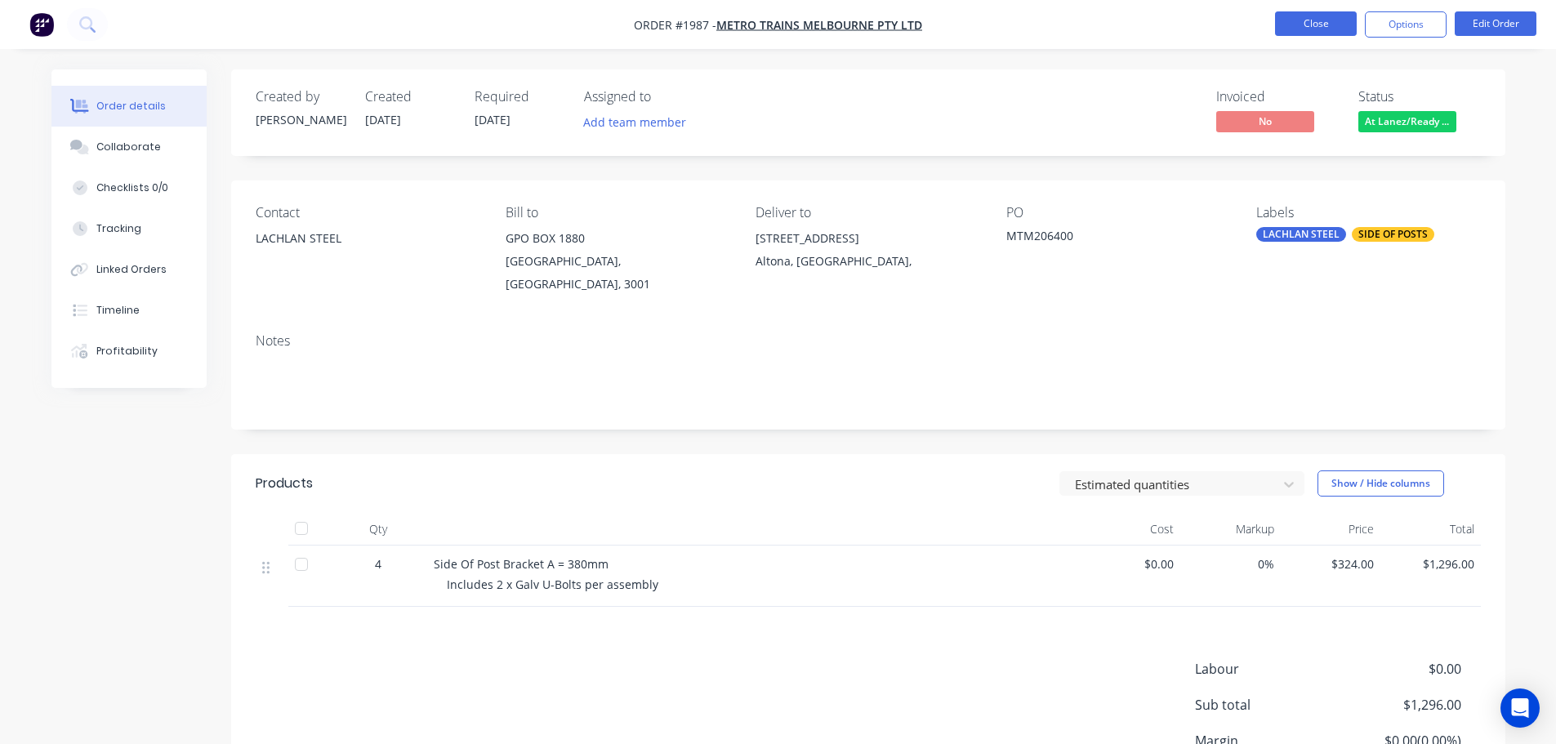
click at [1283, 19] on button "Close" at bounding box center [1316, 23] width 82 height 25
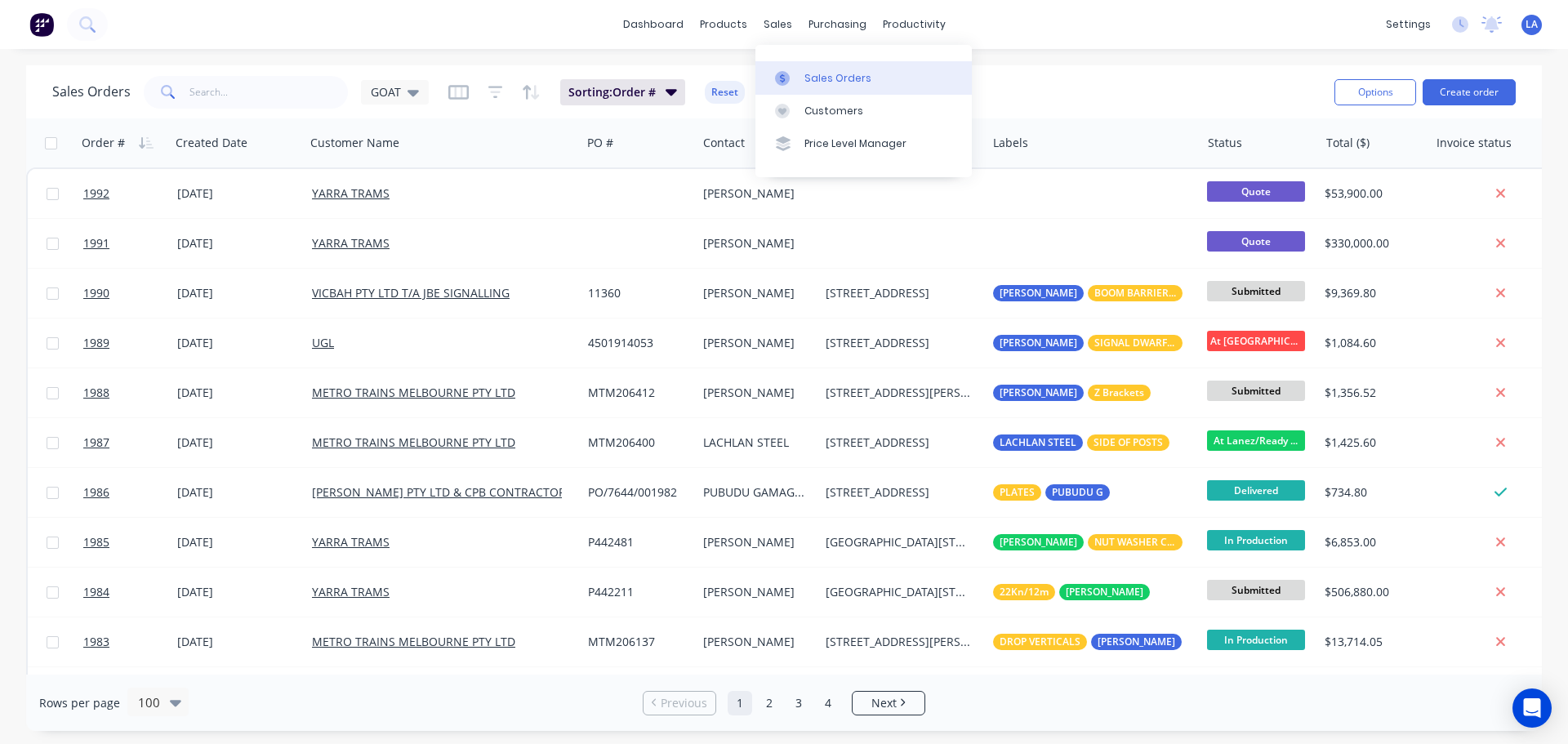
click at [789, 82] on icon at bounding box center [782, 78] width 15 height 15
click at [903, 72] on div at bounding box center [901, 78] width 25 height 15
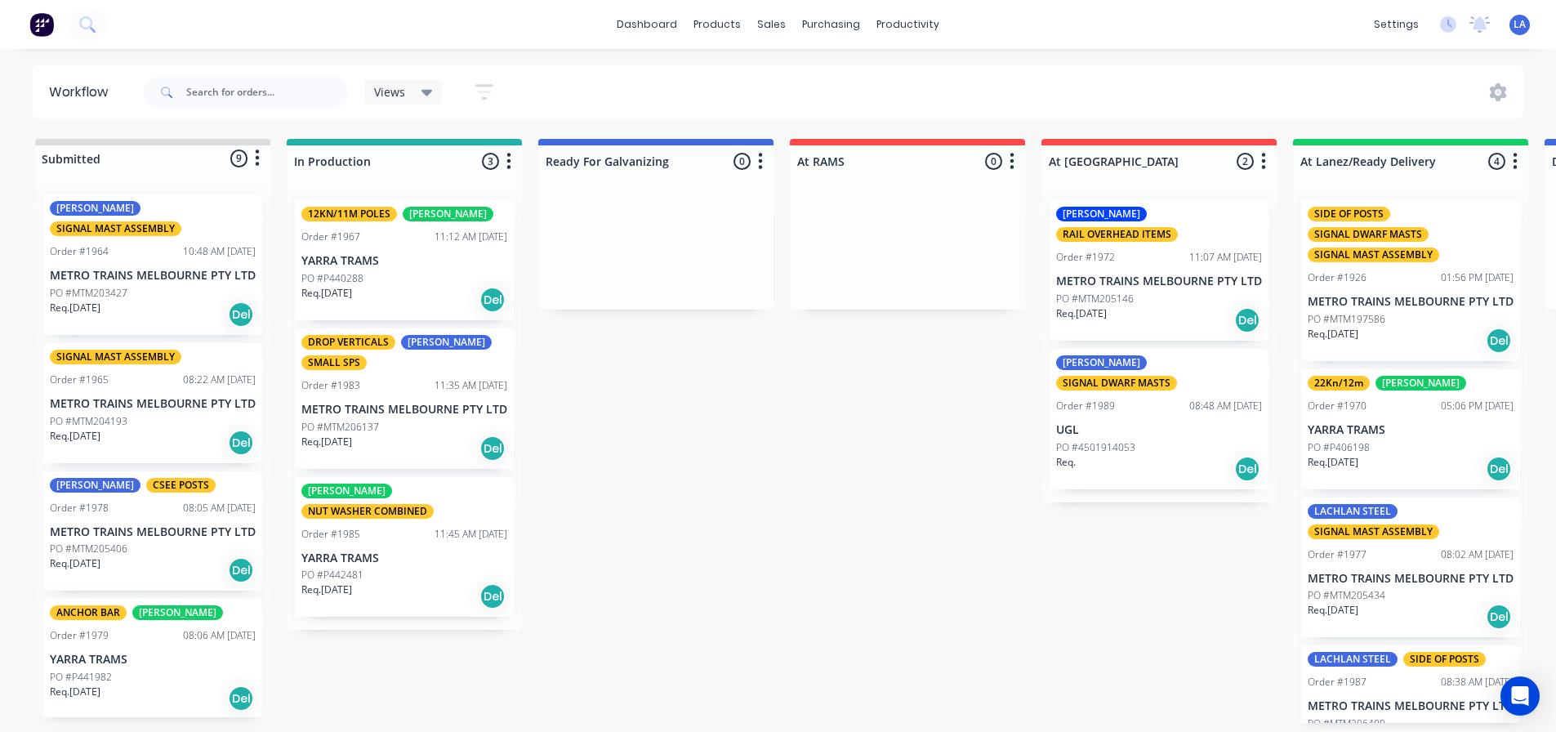
scroll to position [3, 0]
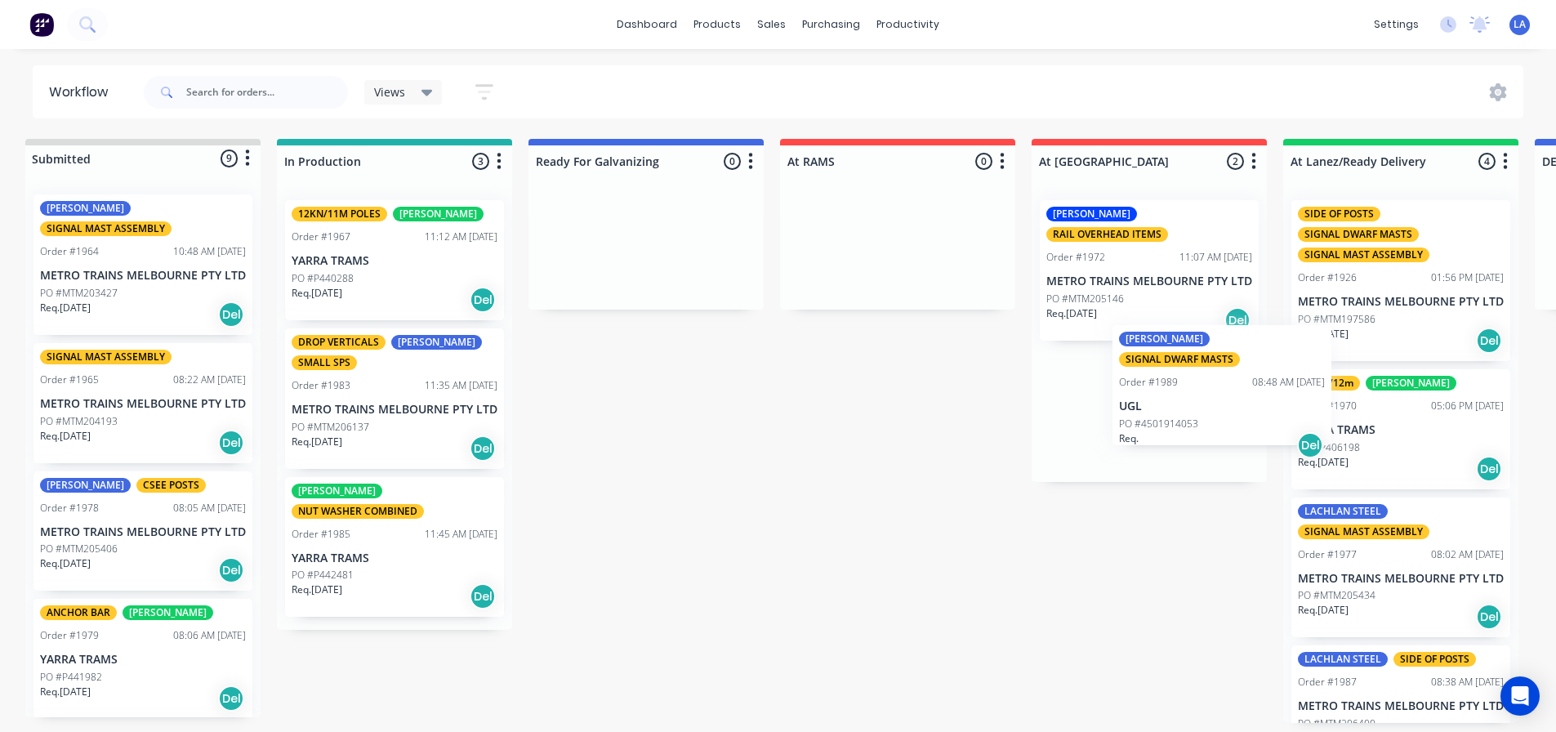
drag, startPoint x: 1171, startPoint y: 359, endPoint x: 1371, endPoint y: 354, distance: 200.2
click at [1371, 354] on div "Submitted 9 Status colour #DBDCDC hex #DBDCDC Save Cancel Summaries Total order…" at bounding box center [1103, 431] width 2250 height 584
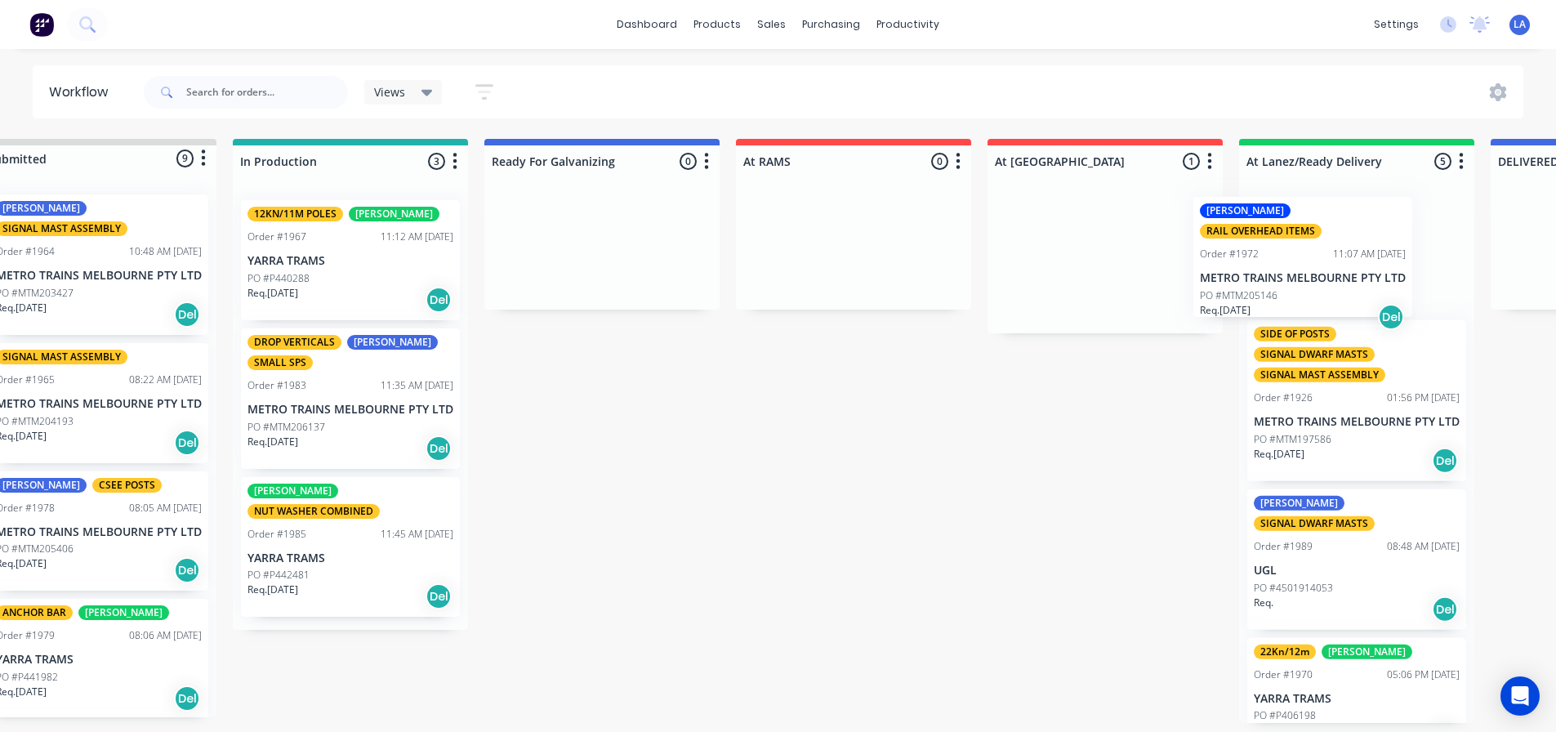
drag, startPoint x: 1139, startPoint y: 247, endPoint x: 1308, endPoint y: 246, distance: 168.3
click at [1307, 247] on div "Submitted 9 Status colour #DBDCDC hex #DBDCDC Save Cancel Summaries Total order…" at bounding box center [1059, 431] width 2250 height 584
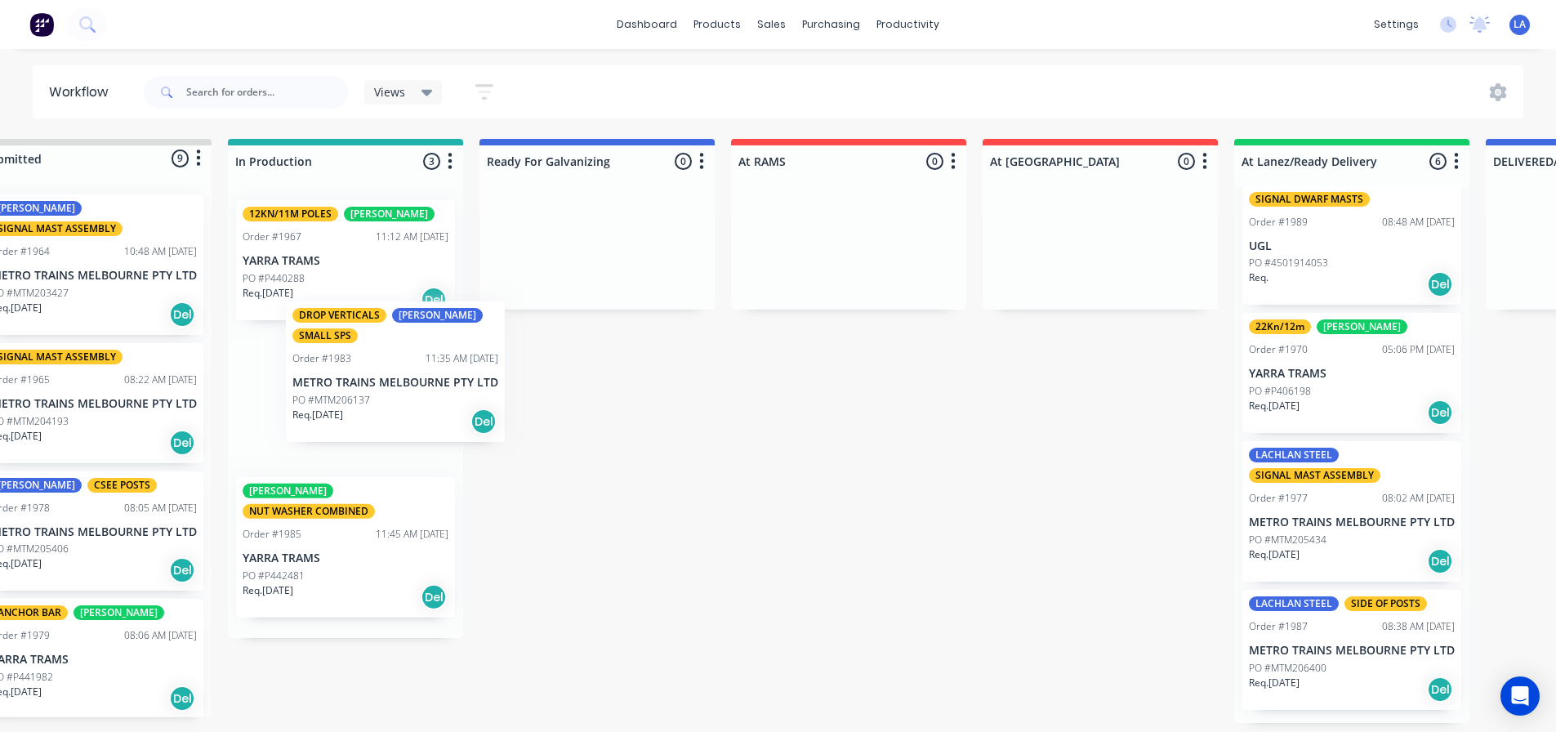
scroll to position [3, 56]
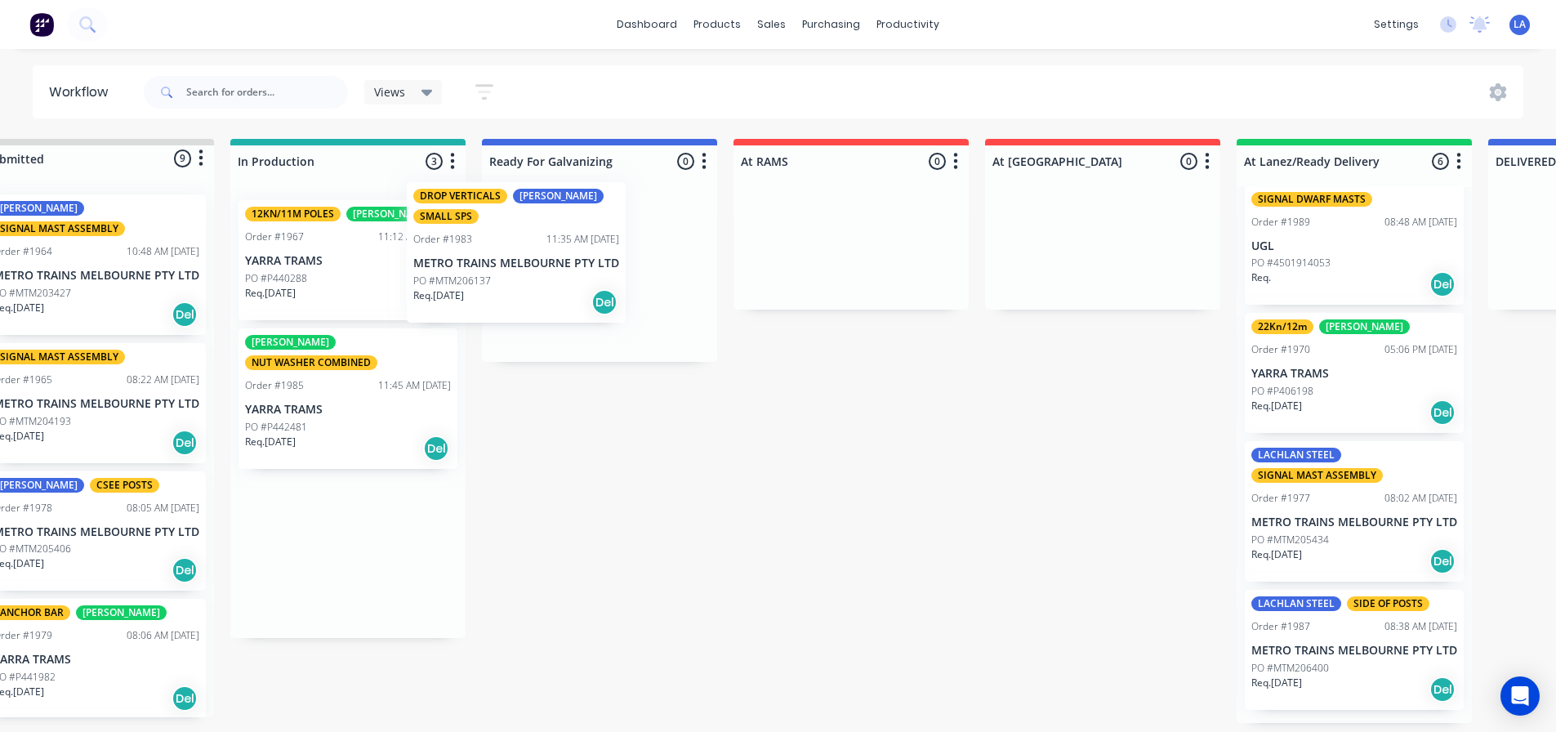
drag, startPoint x: 319, startPoint y: 396, endPoint x: 497, endPoint y: 250, distance: 230.4
click at [497, 250] on div "Submitted 9 Status colour #DBDCDC hex #DBDCDC Save Cancel Summaries Total order…" at bounding box center [1056, 431] width 2250 height 584
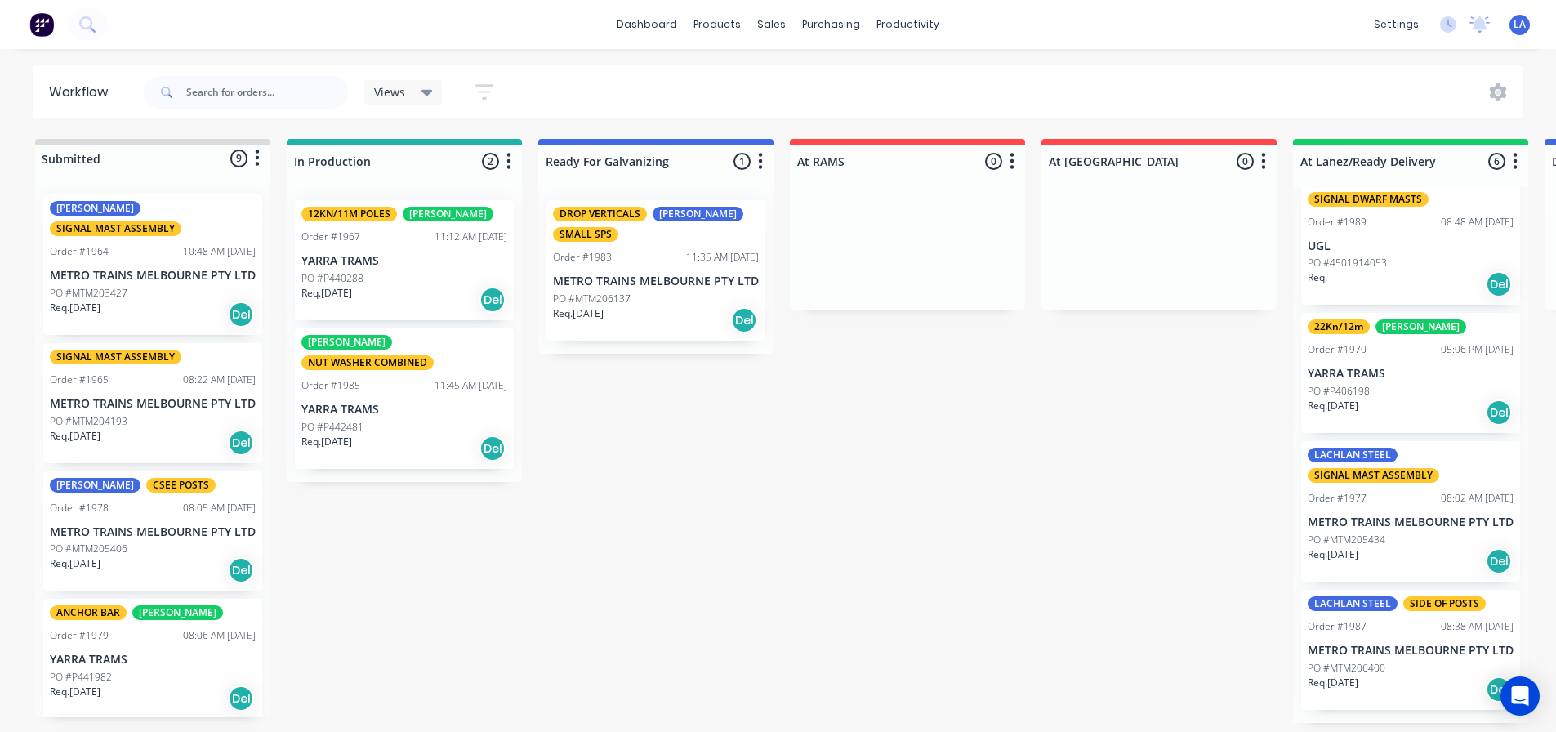
scroll to position [3, 0]
click at [526, 595] on div "Submitted 9 Status colour #DBDCDC hex #DBDCDC Save Cancel Summaries Total order…" at bounding box center [1113, 431] width 2250 height 584
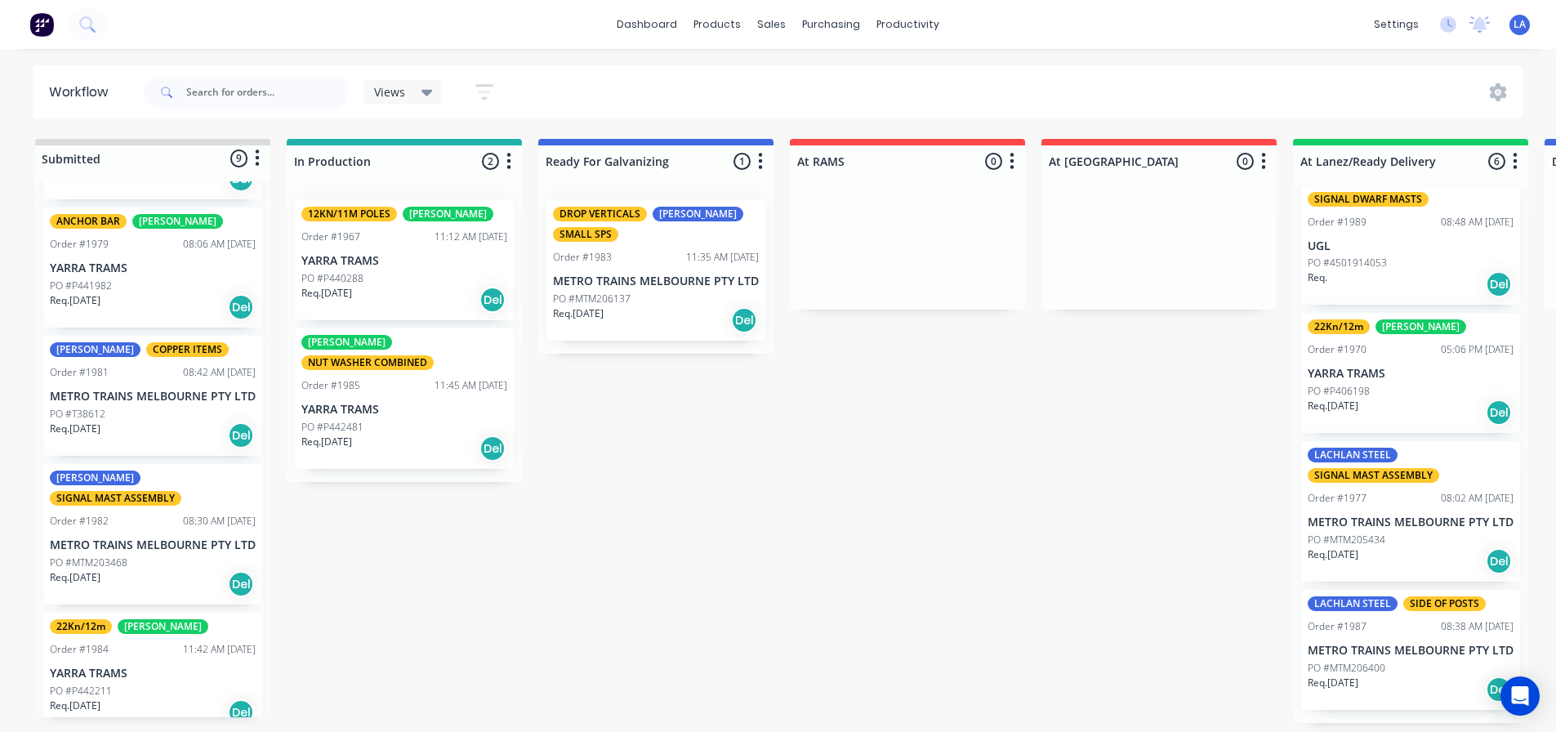
scroll to position [490, 0]
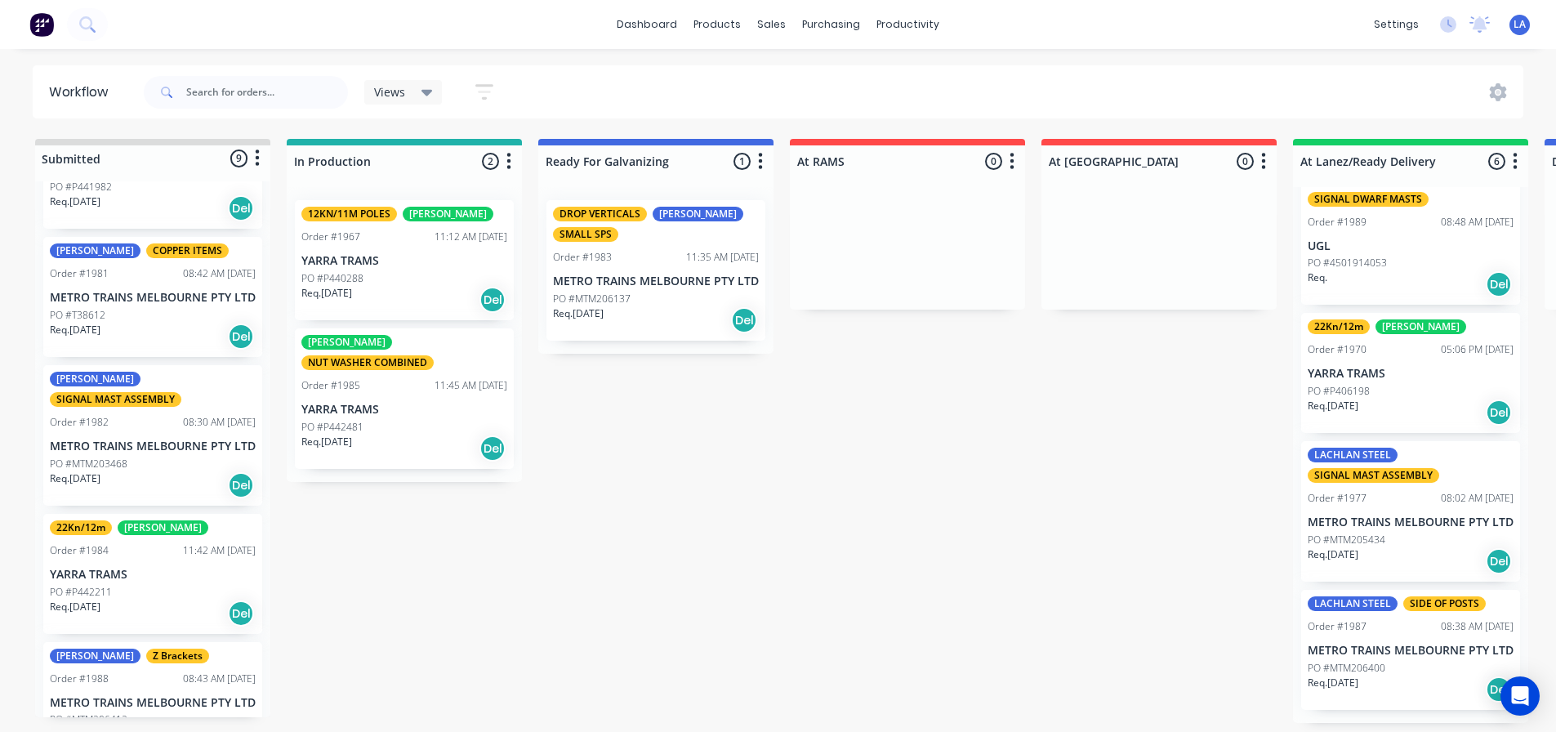
click at [176, 453] on p "METRO TRAINS MELBOURNE PTY LTD" at bounding box center [153, 446] width 206 height 14
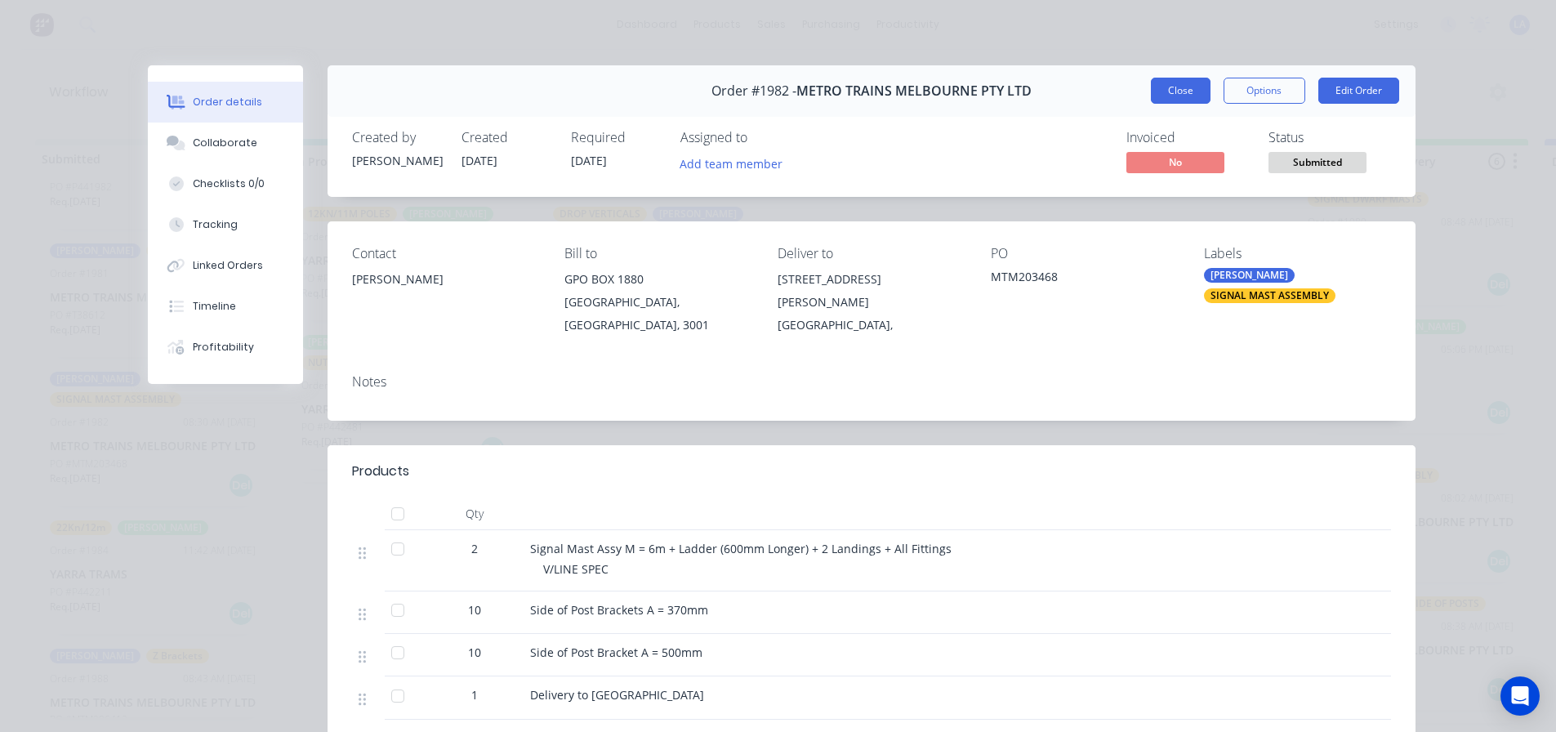
click at [1170, 94] on button "Close" at bounding box center [1181, 91] width 60 height 26
